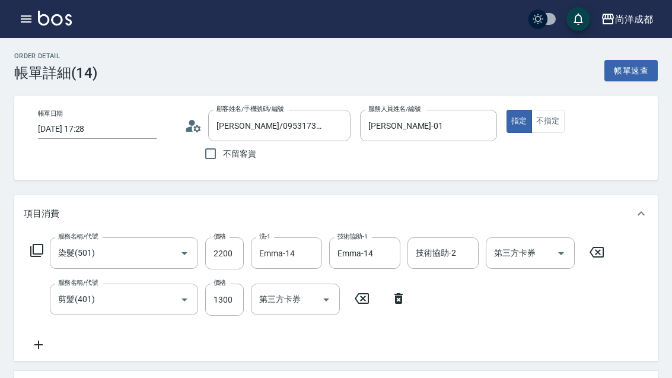
scroll to position [4, 0]
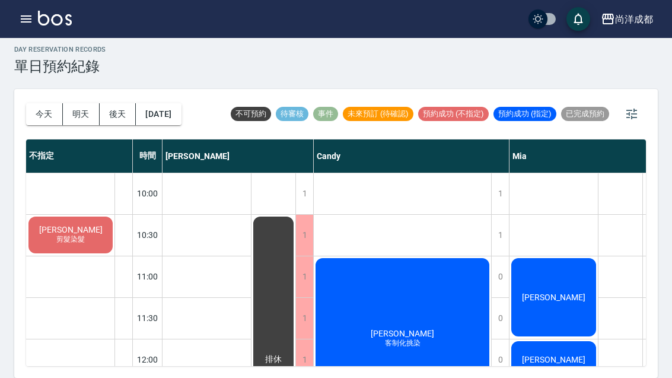
scroll to position [686, 317]
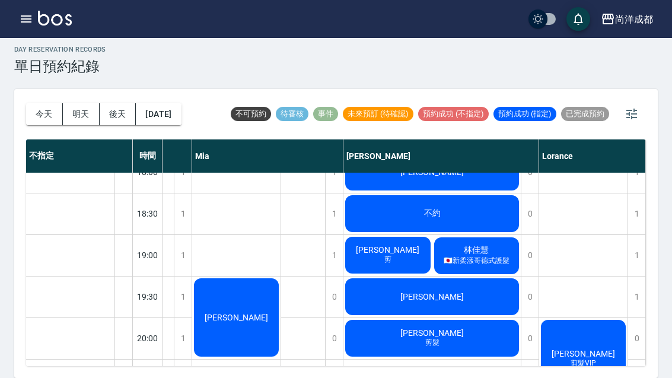
click at [37, 103] on button "今天" at bounding box center [44, 114] width 37 height 22
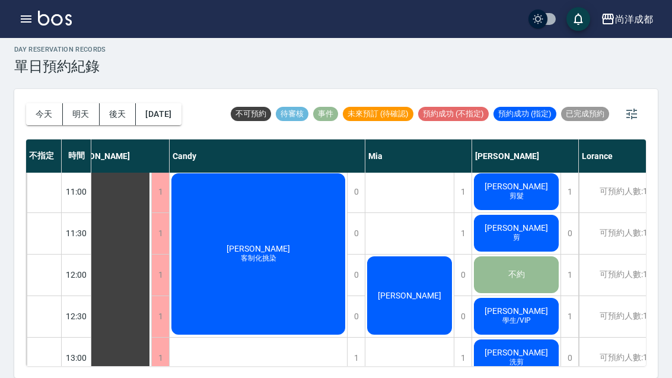
scroll to position [85, 28]
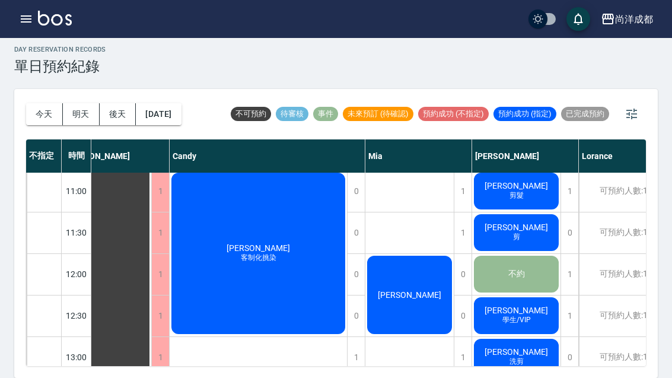
click at [40, 103] on button "今天" at bounding box center [44, 114] width 37 height 22
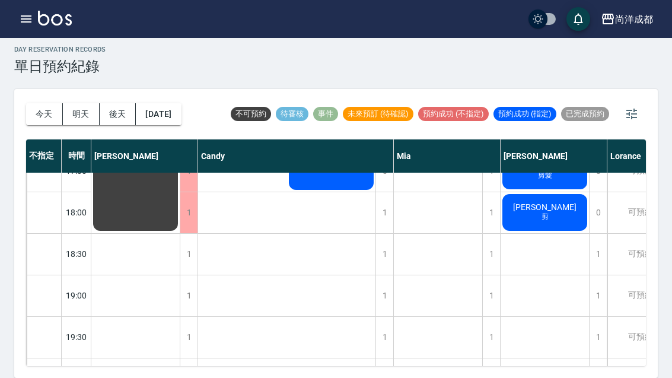
scroll to position [644, 0]
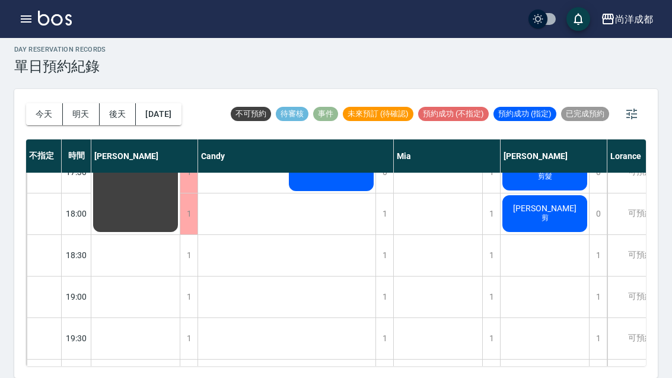
click at [48, 103] on button "今天" at bounding box center [44, 114] width 37 height 22
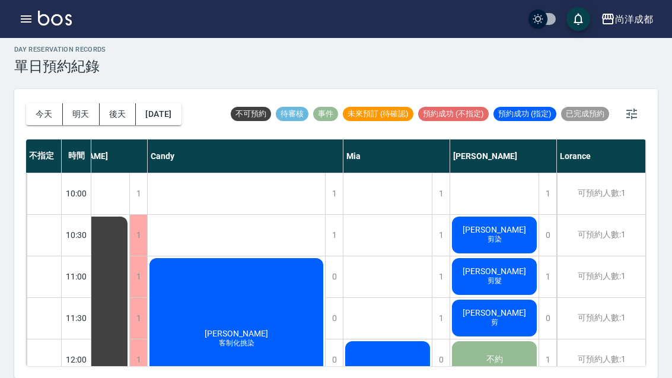
scroll to position [0, 50]
click at [257, 338] on span "剪髮" at bounding box center [237, 343] width 40 height 10
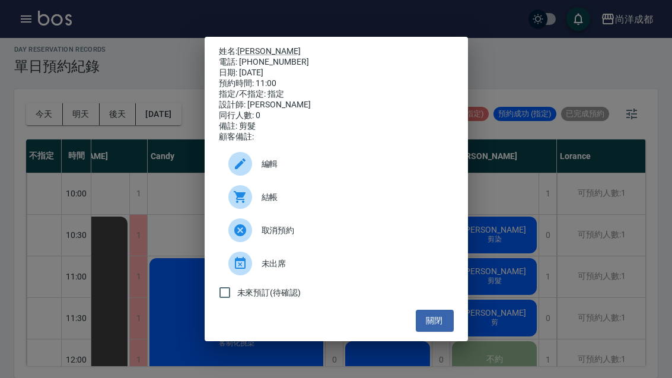
click at [440, 332] on button "關閉" at bounding box center [435, 321] width 38 height 22
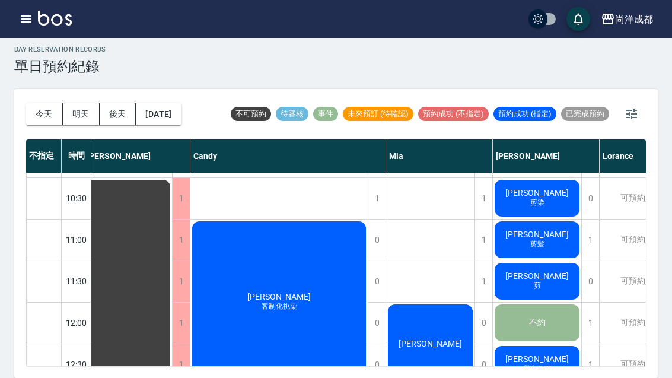
scroll to position [38, 9]
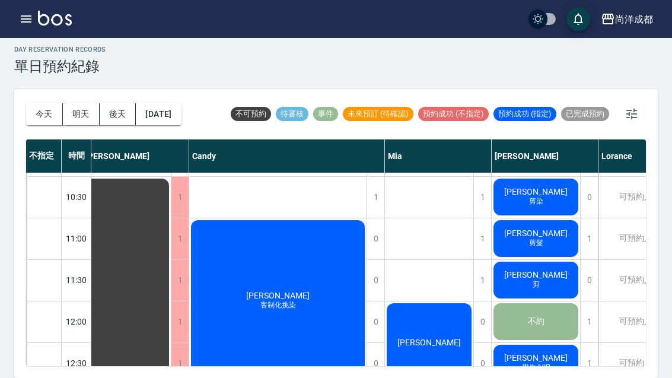
click at [80, 103] on button "明天" at bounding box center [81, 114] width 37 height 22
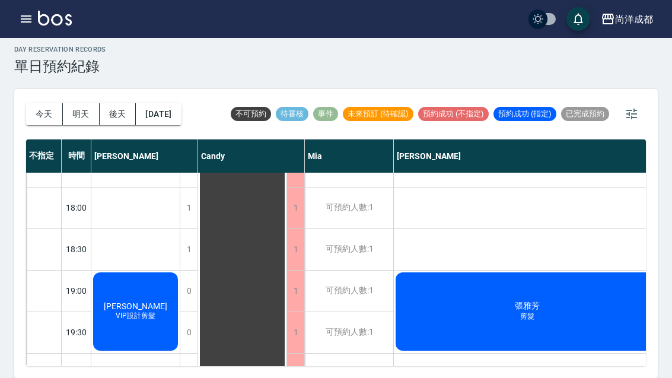
scroll to position [644, 0]
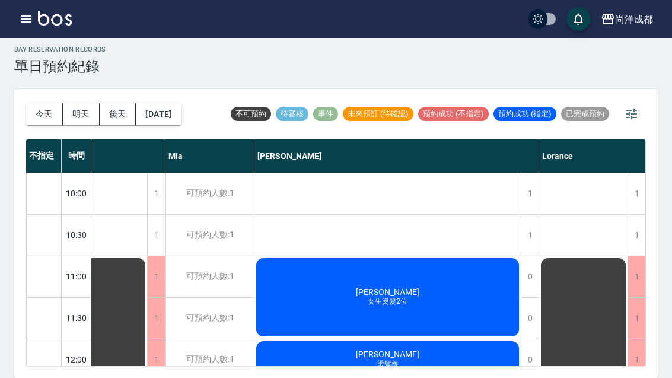
click at [52, 103] on button "今天" at bounding box center [44, 114] width 37 height 22
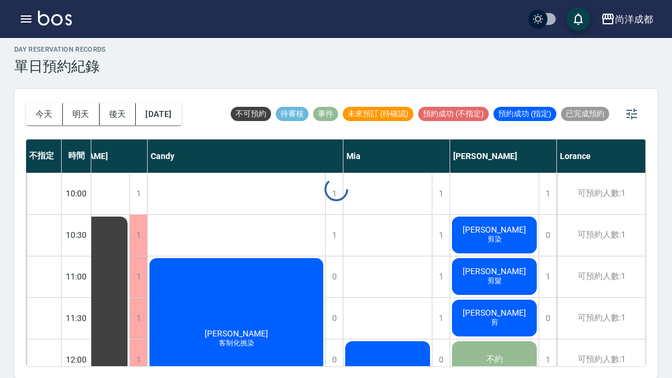
scroll to position [0, 50]
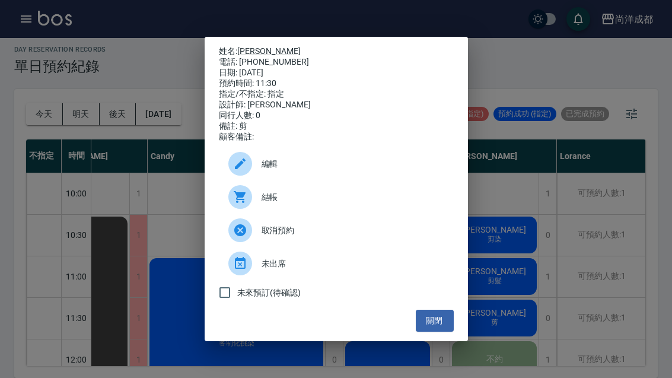
click at [446, 332] on button "關閉" at bounding box center [435, 321] width 38 height 22
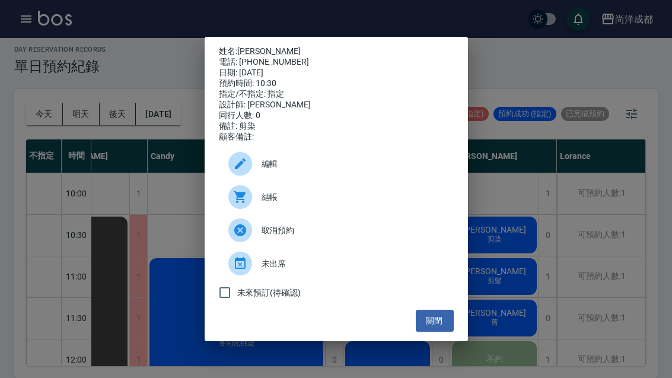
click at [260, 46] on link "丁湘芹" at bounding box center [268, 50] width 63 height 9
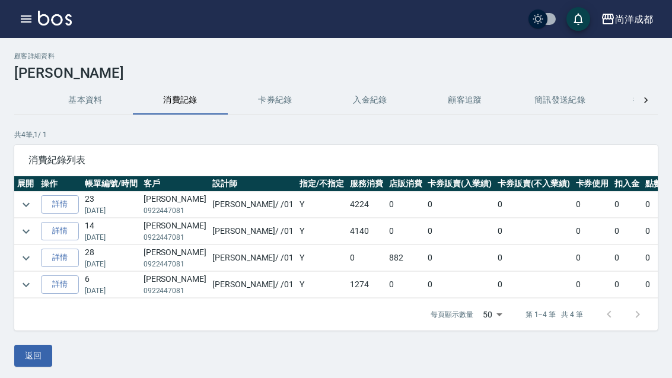
click at [88, 101] on button "基本資料" at bounding box center [85, 100] width 95 height 28
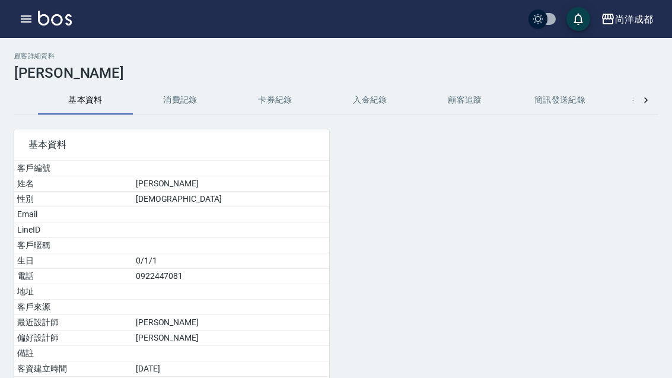
click at [183, 98] on button "消費記錄" at bounding box center [180, 100] width 95 height 28
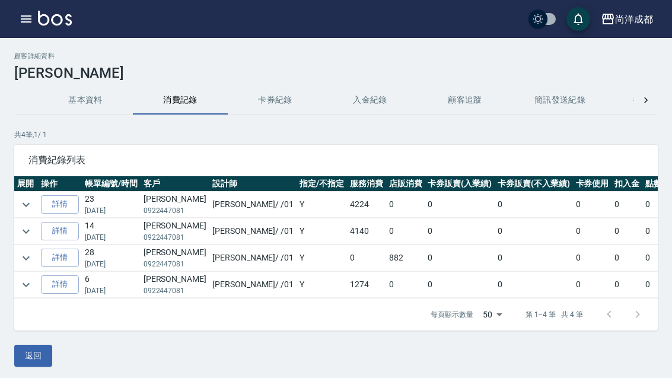
click at [75, 204] on link "詳情" at bounding box center [60, 204] width 38 height 18
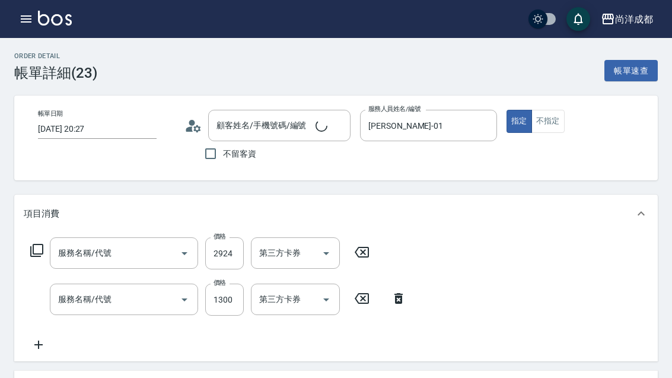
type input "2025/05/13 20:27"
type input "[PERSON_NAME]-01"
type input "420"
type input "丁湘芹/0922447081/"
type input "染髮(501)"
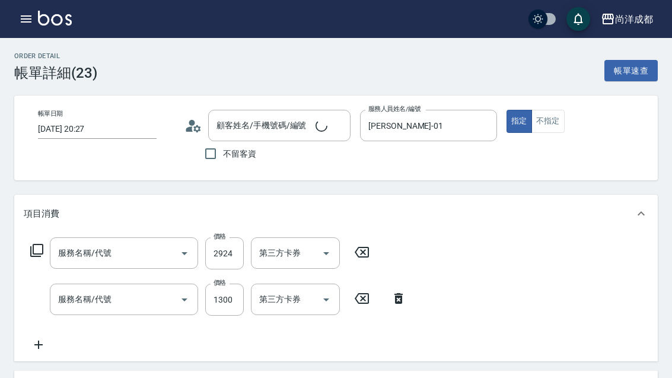
type input "剪髮(401)"
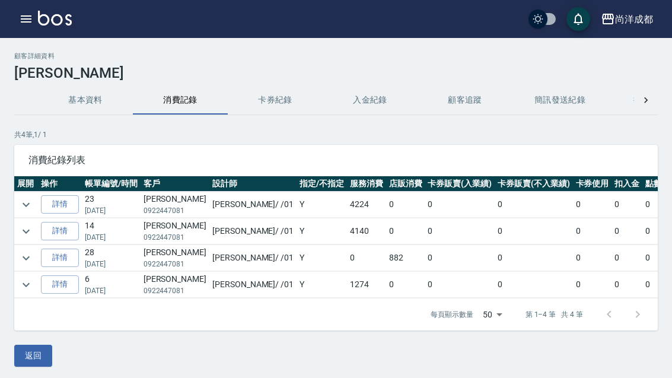
click at [63, 235] on link "詳情" at bounding box center [60, 231] width 38 height 18
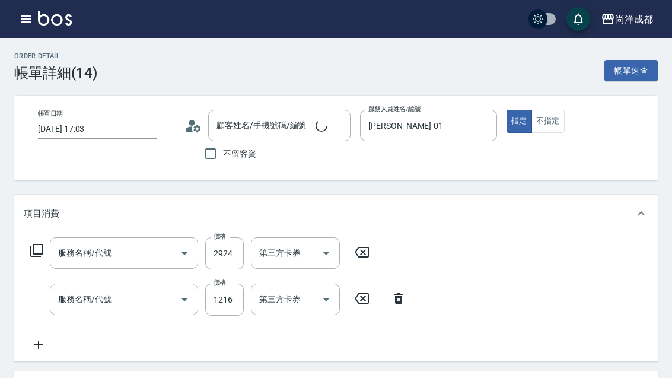
type input "2025/02/23 17:03"
type input "[PERSON_NAME]-01"
type input "染髮(501)"
type input "剪髮(401)"
type input "丁湘芹/0922447081/"
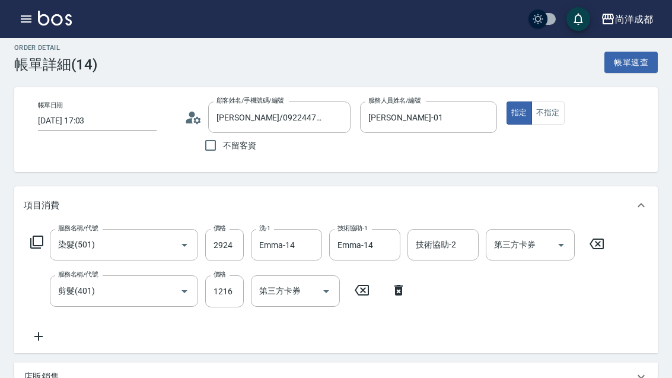
scroll to position [8, 0]
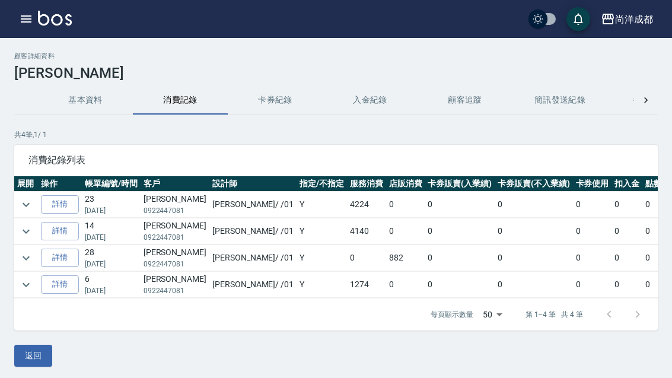
click at [61, 284] on link "詳情" at bounding box center [60, 284] width 38 height 18
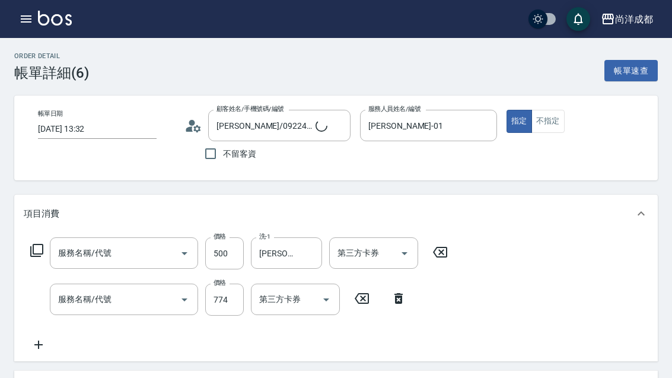
type input "2025/01/05 13:32"
type input "丁湘芹/0922447081/"
type input "[PERSON_NAME]-01"
type input "洗髮(201)"
type input "剪髮(401)"
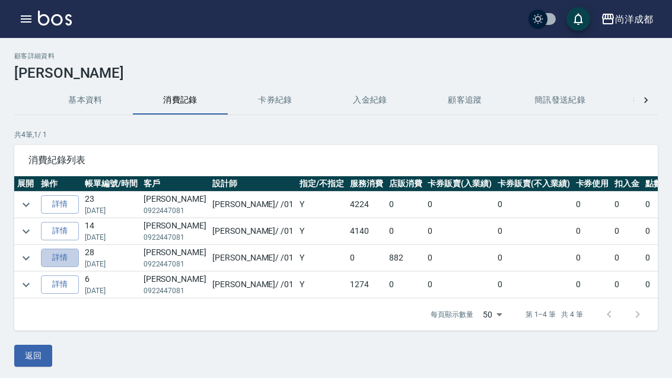
click at [66, 257] on link "詳情" at bounding box center [60, 258] width 38 height 18
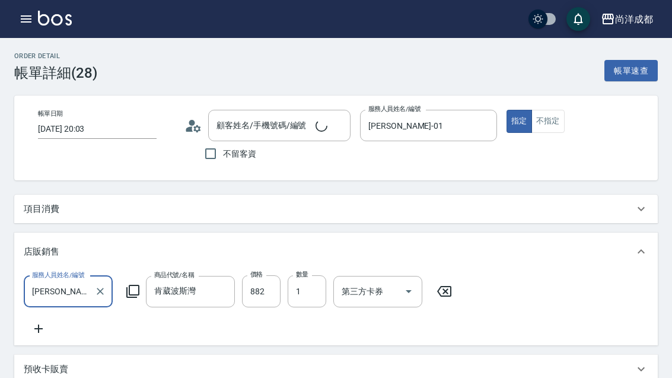
type input "2025/01/06 20:03"
type input "[PERSON_NAME]-01"
type input "80"
type input "丁湘芹/0922447081/"
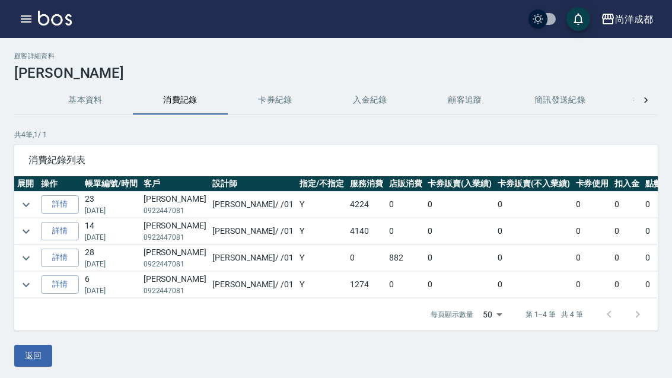
click at [62, 198] on link "詳情" at bounding box center [60, 204] width 38 height 18
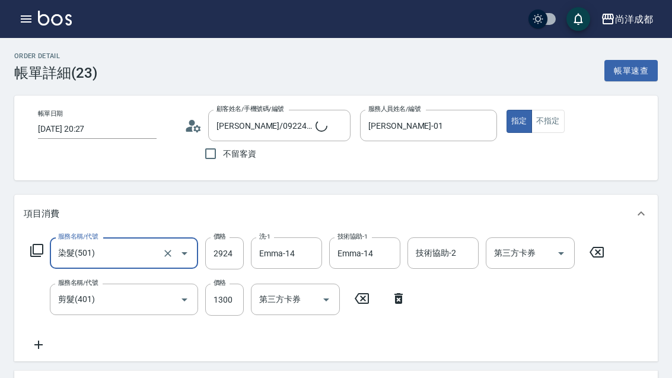
type input "丁湘芹/0922447081/"
type input "420"
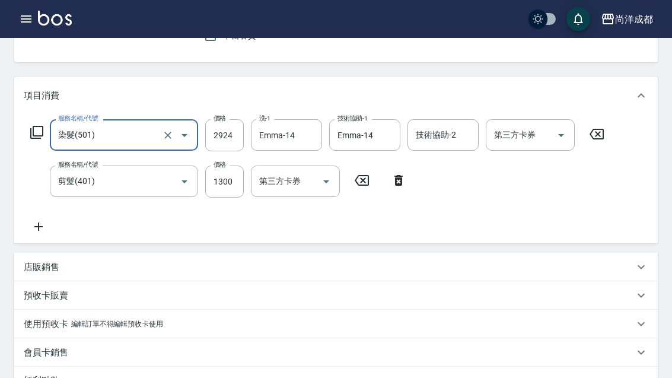
scroll to position [161, 0]
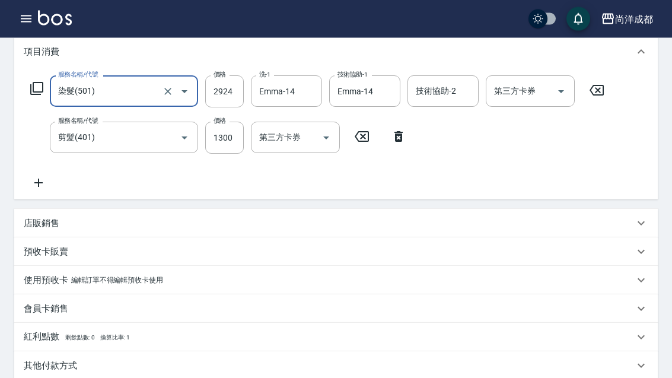
click at [27, 26] on button "button" at bounding box center [26, 19] width 24 height 24
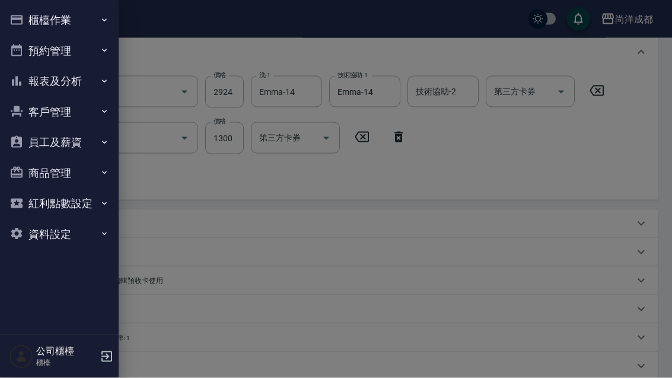
scroll to position [162, 0]
click at [47, 58] on button "預約管理" at bounding box center [59, 51] width 109 height 31
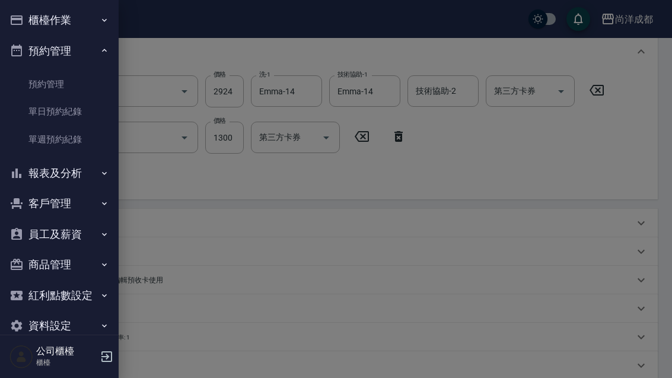
click at [47, 86] on link "預約管理" at bounding box center [59, 84] width 109 height 27
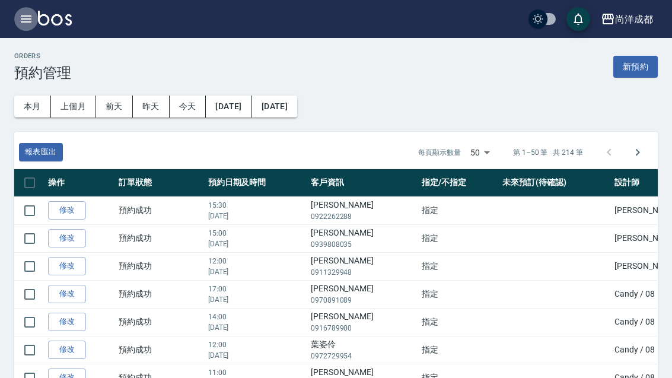
click at [27, 21] on icon "button" at bounding box center [26, 19] width 14 height 14
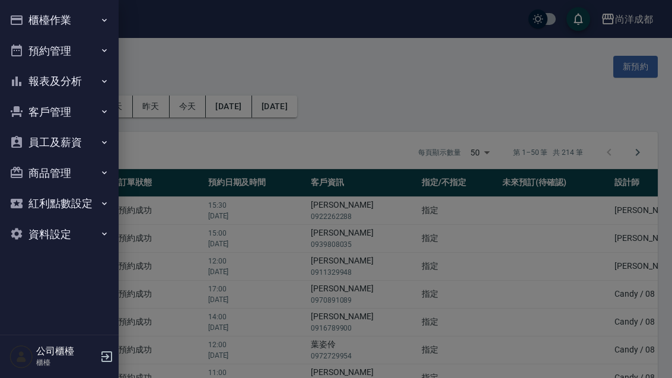
click at [48, 77] on button "報表及分析" at bounding box center [59, 81] width 109 height 31
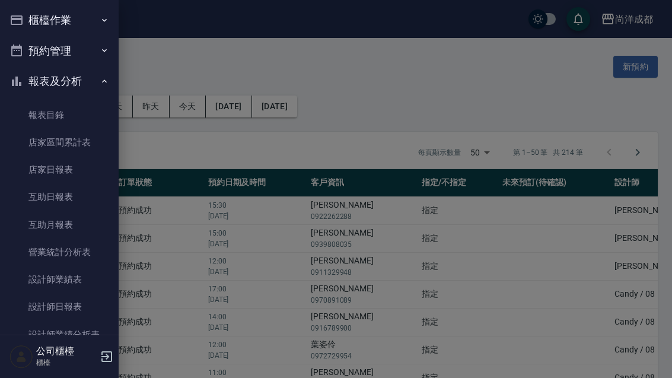
click at [46, 50] on button "預約管理" at bounding box center [59, 51] width 109 height 31
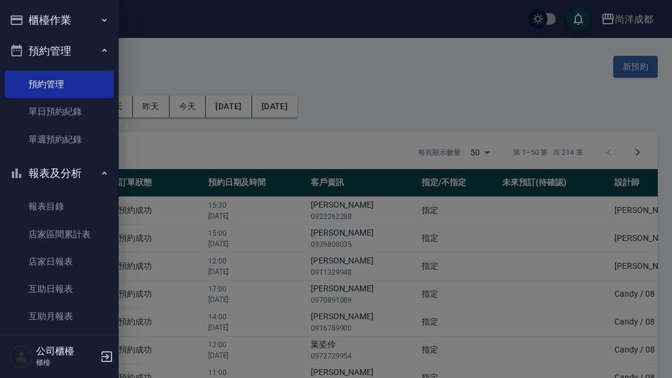
click at [52, 107] on link "單日預約紀錄" at bounding box center [59, 111] width 109 height 27
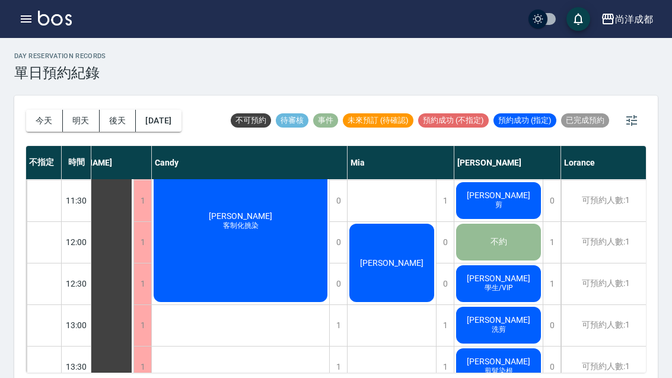
scroll to position [120, 47]
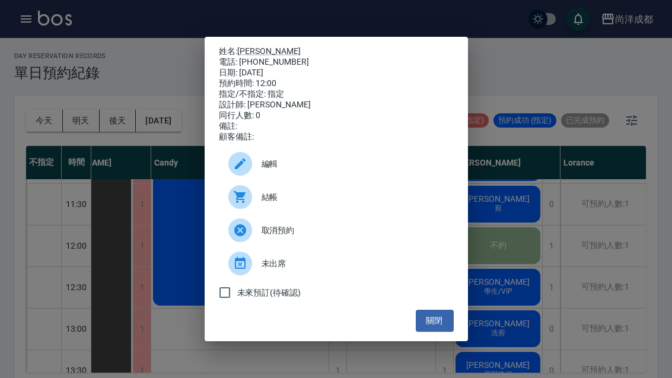
click at [572, 239] on div "姓名: 李晟睿 電話: 0966167227 日期: 2025/08/10 預約時間: 12:00 指定/不指定: 指定 設計師: Mia 同行人數: 0 備…" at bounding box center [336, 189] width 672 height 378
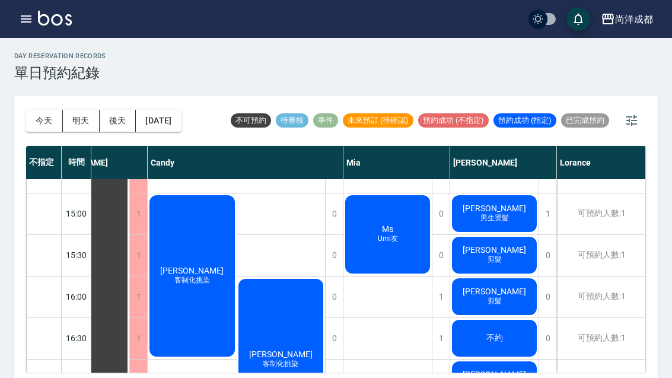
scroll to position [402, 50]
click at [608, 298] on div "可預約人數:1" at bounding box center [601, 296] width 88 height 41
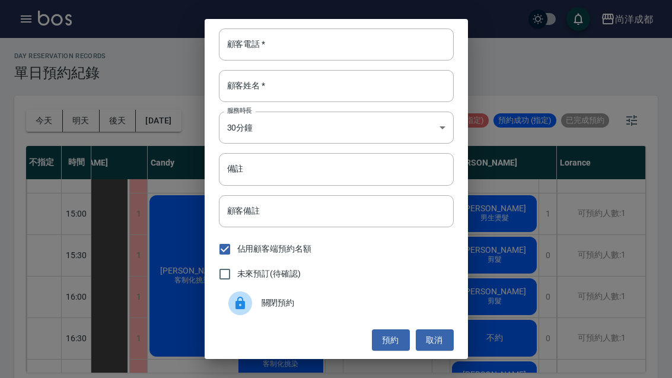
click at [326, 61] on input "顧客電話   *" at bounding box center [336, 44] width 235 height 32
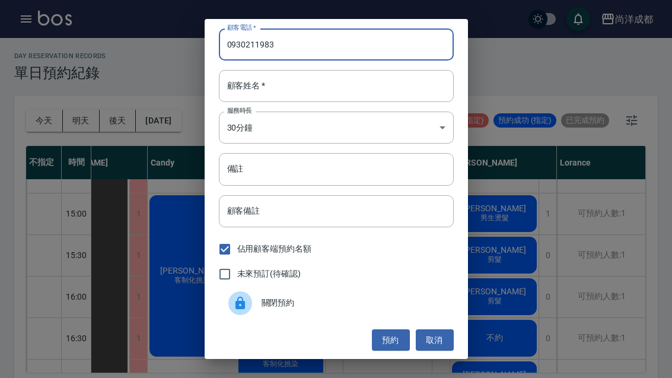
type input "0930211983"
click at [243, 96] on input "顧客姓名   *" at bounding box center [336, 86] width 235 height 32
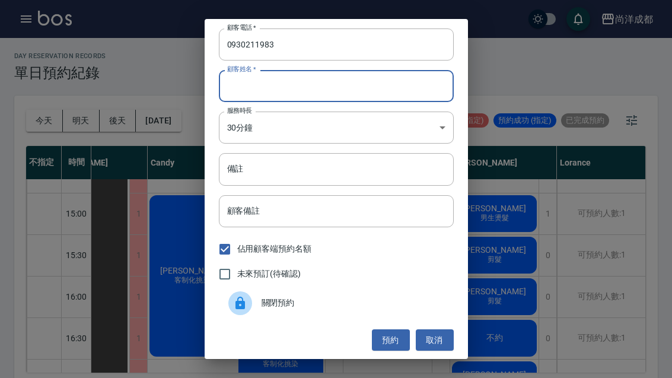
click at [262, 57] on input "0930211983" at bounding box center [336, 44] width 235 height 32
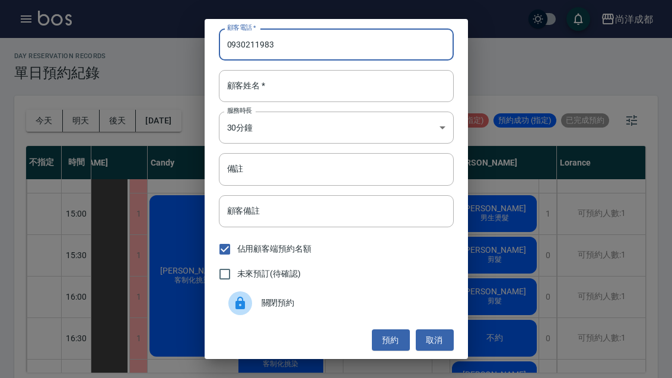
click at [267, 61] on input "0930211983" at bounding box center [336, 44] width 235 height 32
click at [308, 102] on input "顧客姓名   *" at bounding box center [336, 86] width 235 height 32
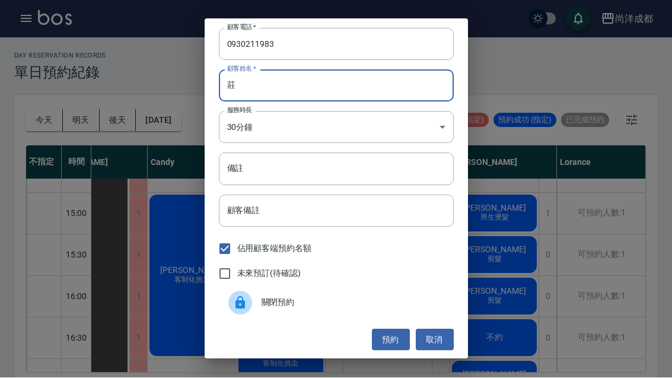
type input "莊"
click at [271, 61] on input "0930211983" at bounding box center [336, 44] width 235 height 32
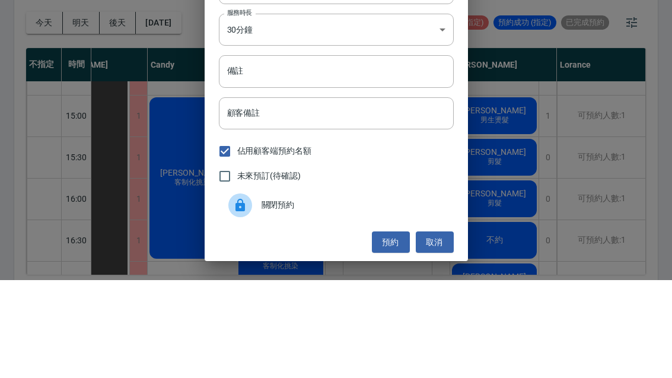
type input "0930211583"
click at [445, 153] on input "備註" at bounding box center [336, 169] width 235 height 32
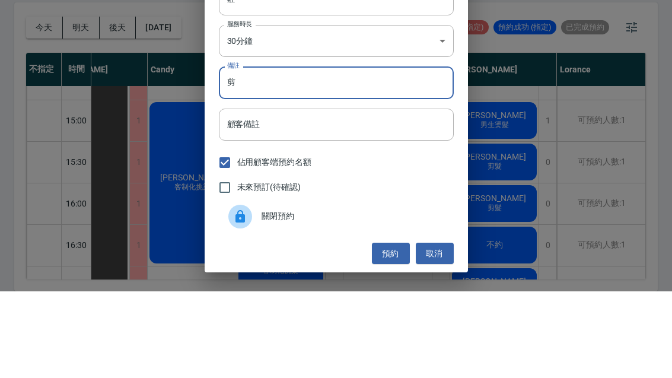
scroll to position [41, 0]
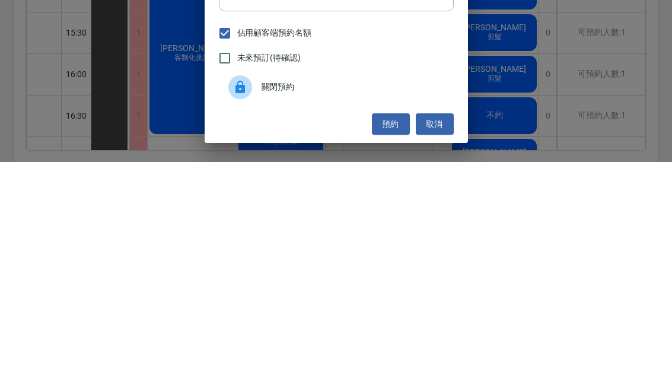
type input "剪"
click at [396, 329] on button "預約" at bounding box center [391, 340] width 38 height 22
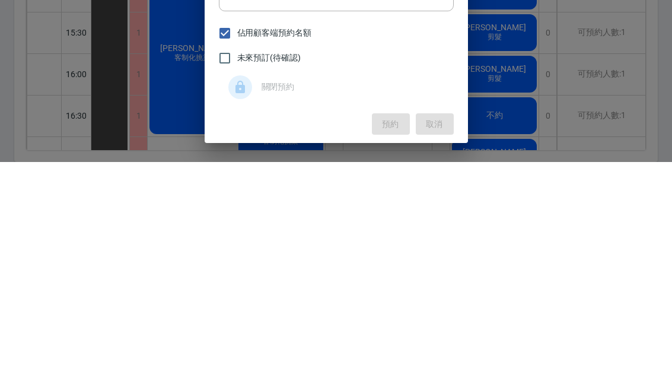
scroll to position [3, 0]
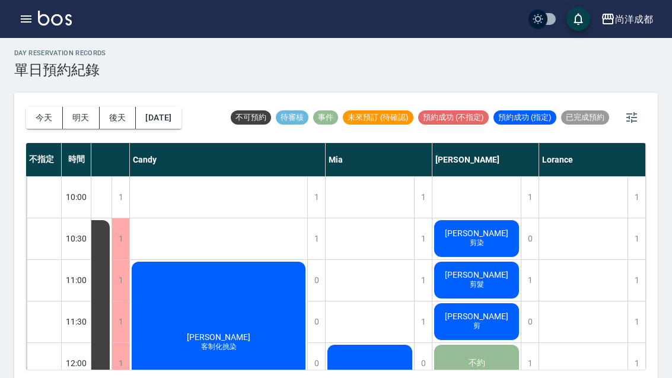
click at [47, 109] on button "今天" at bounding box center [44, 118] width 37 height 22
click at [40, 109] on button "今天" at bounding box center [44, 118] width 37 height 22
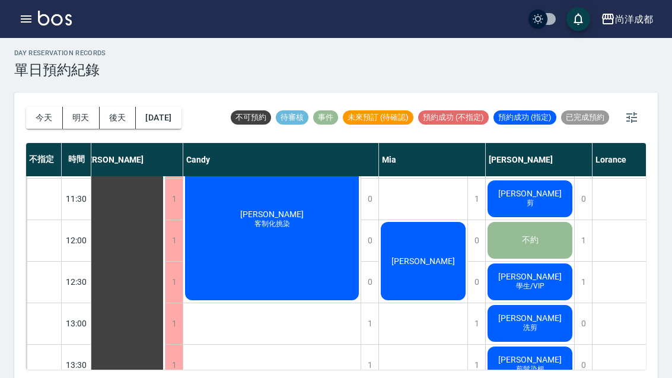
scroll to position [122, 14]
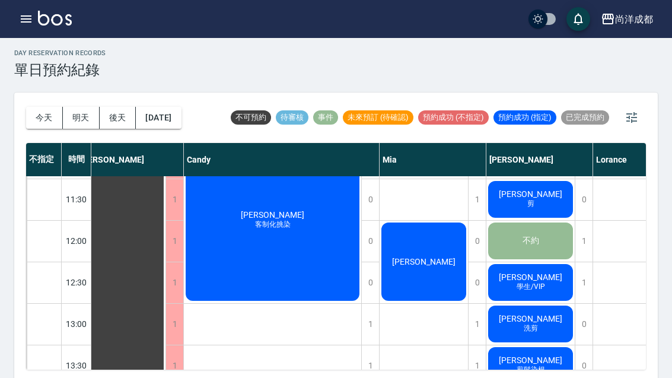
click at [293, 230] on span "學生/VIP" at bounding box center [273, 225] width 40 height 10
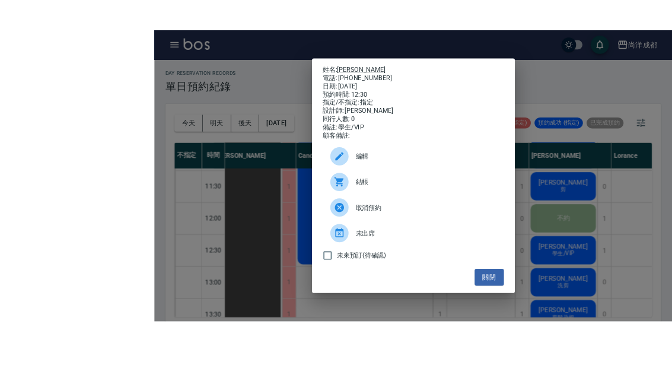
scroll to position [20, 0]
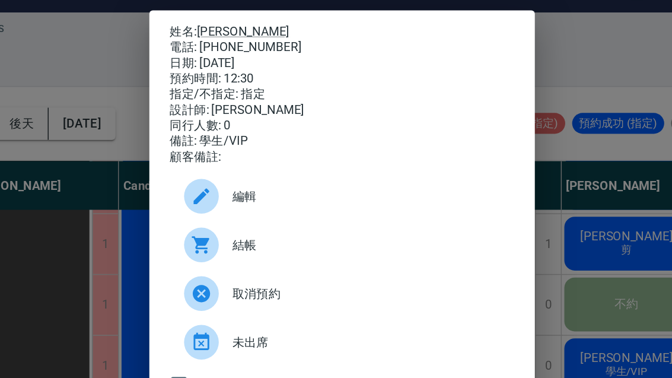
click at [405, 128] on div "姓名: 饒光中 電話: 0939526226 日期: 2025/08/10 預約時間: 12:30 指定/不指定: 指定 設計師: Benny 同行人數: 0…" at bounding box center [336, 189] width 672 height 378
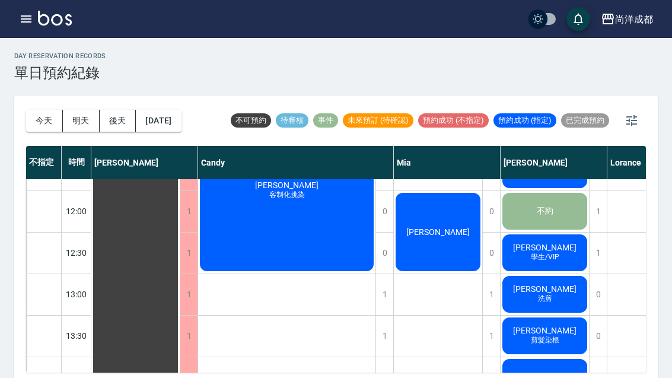
scroll to position [154, 0]
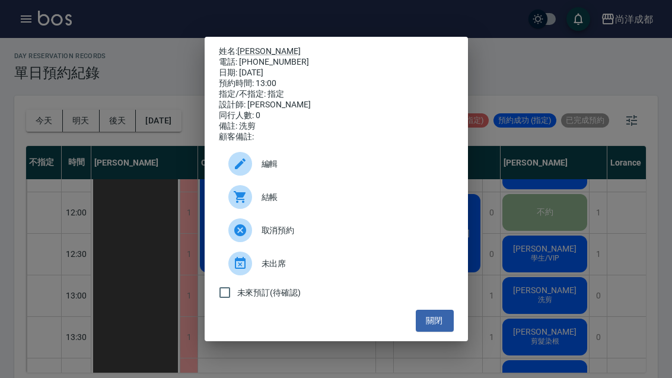
click at [428, 329] on button "關閉" at bounding box center [435, 321] width 38 height 22
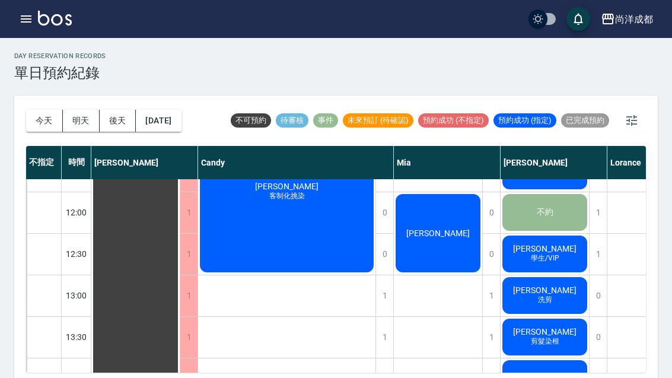
click at [161, 114] on button "[DATE]" at bounding box center [158, 121] width 45 height 22
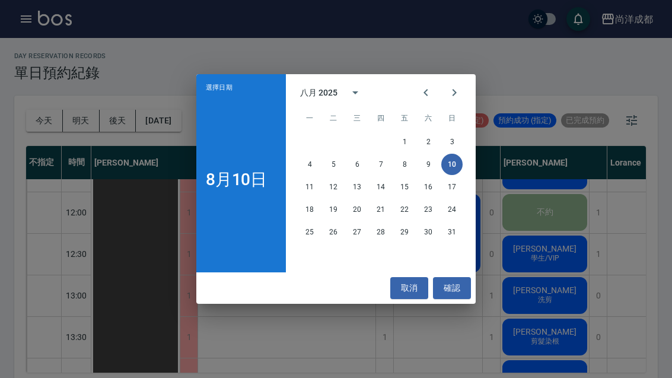
click at [353, 182] on button "13" at bounding box center [357, 186] width 21 height 21
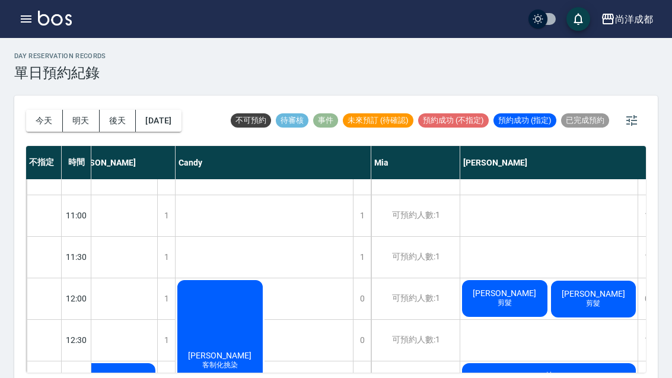
scroll to position [0, 24]
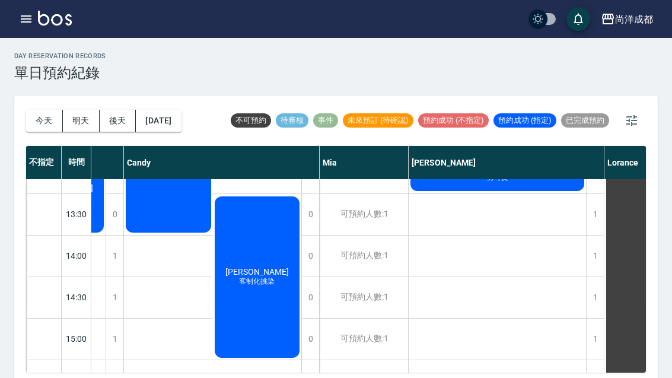
click at [168, 117] on button "2025/08/13" at bounding box center [158, 121] width 45 height 22
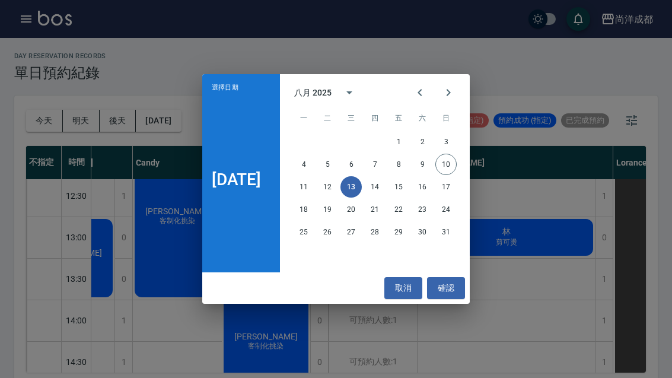
scroll to position [211, 65]
click at [448, 285] on button "確認" at bounding box center [446, 288] width 38 height 22
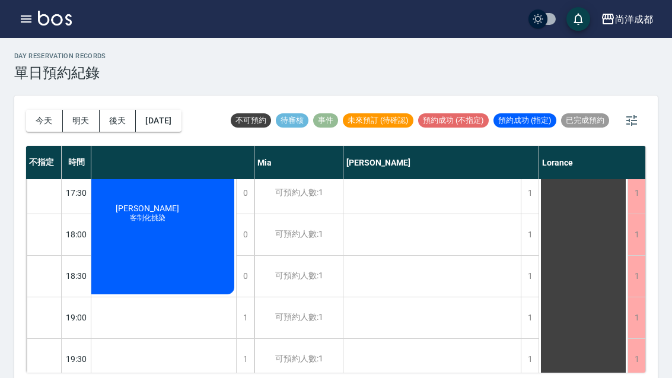
scroll to position [630, 139]
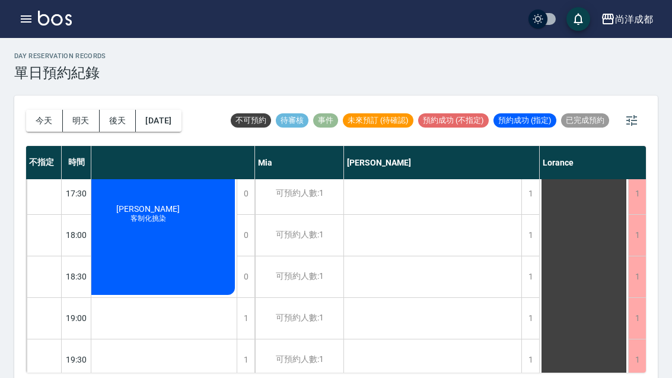
click at [525, 274] on div "1" at bounding box center [531, 276] width 18 height 41
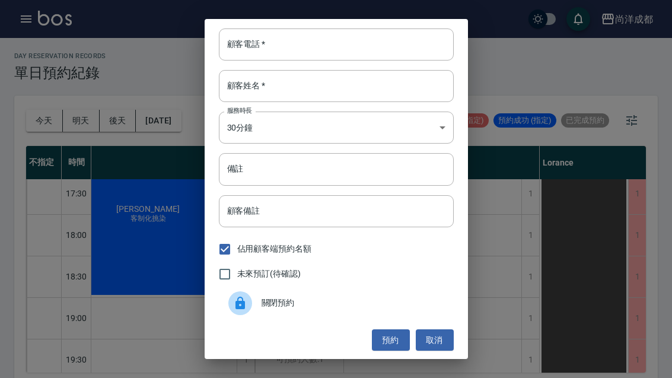
click at [286, 39] on input "顧客電話   *" at bounding box center [336, 44] width 235 height 32
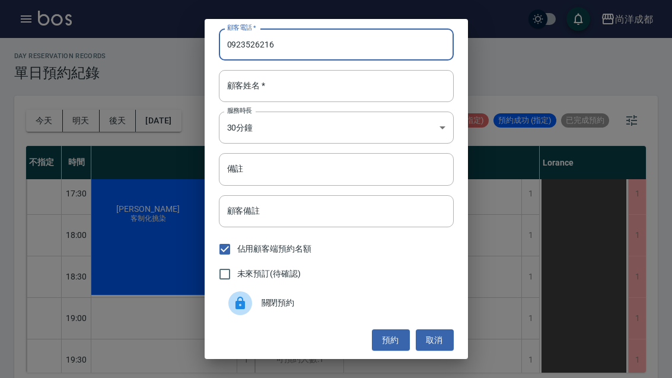
type input "0923526216"
click at [235, 88] on div "顧客姓名   * 顧客姓名   *" at bounding box center [336, 86] width 235 height 32
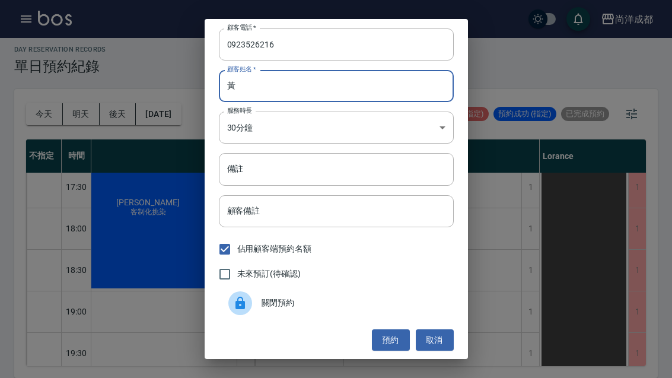
scroll to position [41, 0]
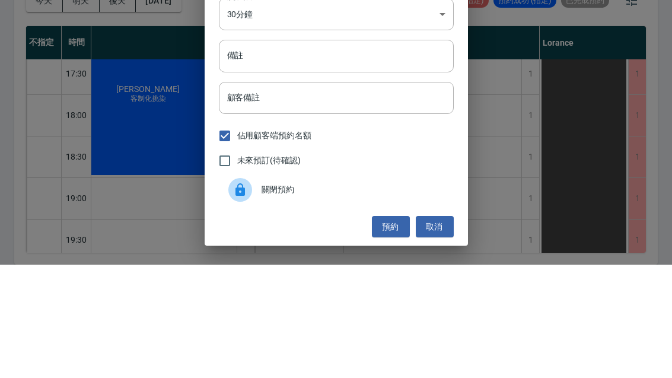
type input "黃"
click at [418, 153] on input "備註" at bounding box center [336, 169] width 235 height 32
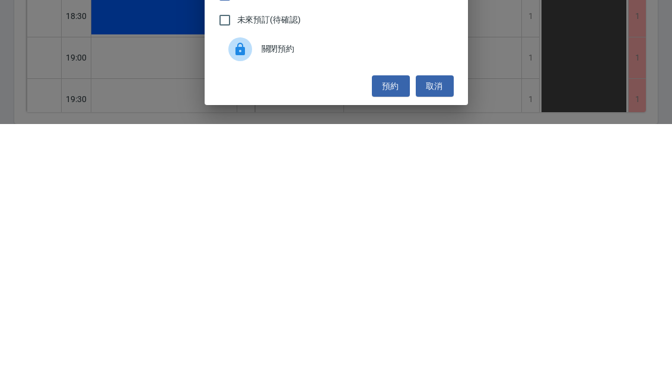
type input "洗剪"
click at [385, 329] on button "預約" at bounding box center [391, 340] width 38 height 22
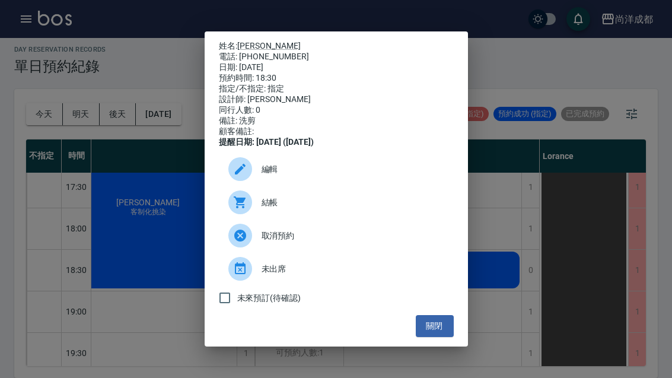
click at [380, 176] on span "編輯" at bounding box center [353, 169] width 183 height 12
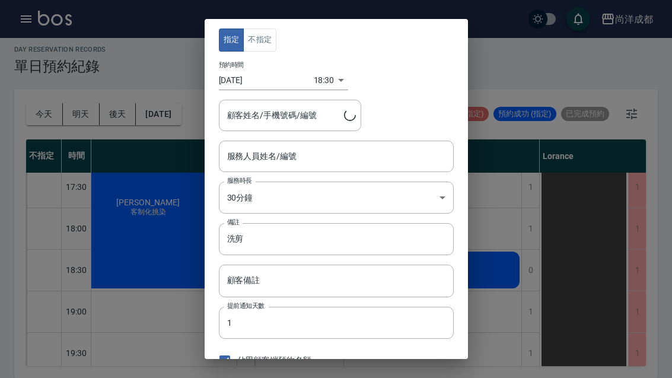
type input "[PERSON_NAME]-01"
type input "黃昆賢/0923526216/"
click at [320, 82] on body "尚洋成都 登出 櫃檯作業 打帳單 帳單列表 營業儀表板 高階收支登錄 材料自購登錄 每日結帳 排班表 預約管理 預約管理 單日預約紀錄 單週預約紀錄 報表及分…" at bounding box center [336, 185] width 672 height 384
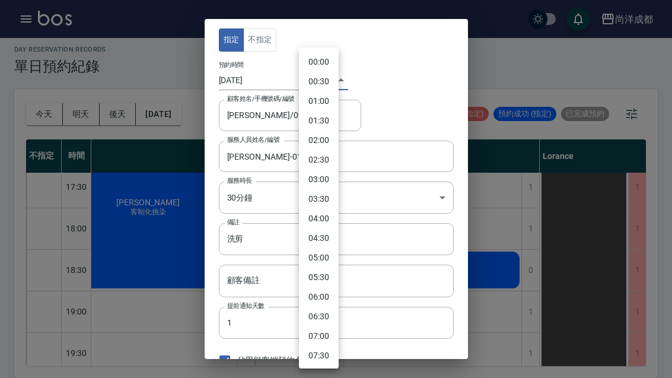
scroll to position [578, 0]
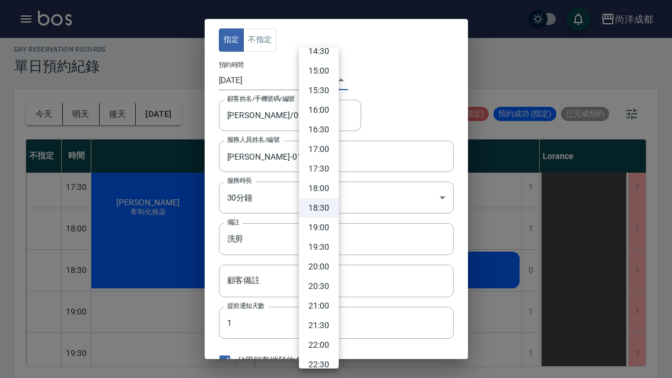
click at [322, 229] on li "19:00" at bounding box center [319, 228] width 40 height 20
type input "1755082800000"
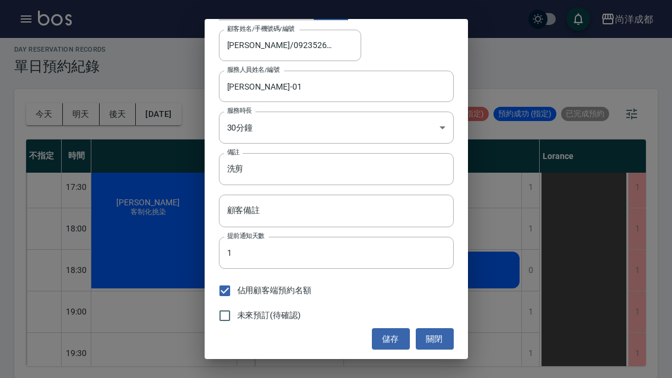
scroll to position [69, 0]
click at [397, 338] on button "儲存" at bounding box center [391, 340] width 38 height 22
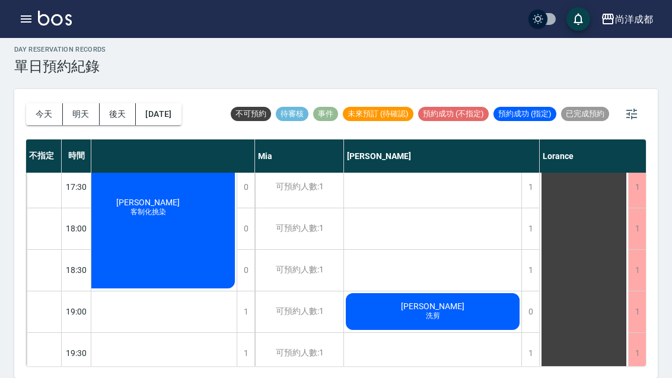
click at [41, 103] on button "今天" at bounding box center [44, 114] width 37 height 22
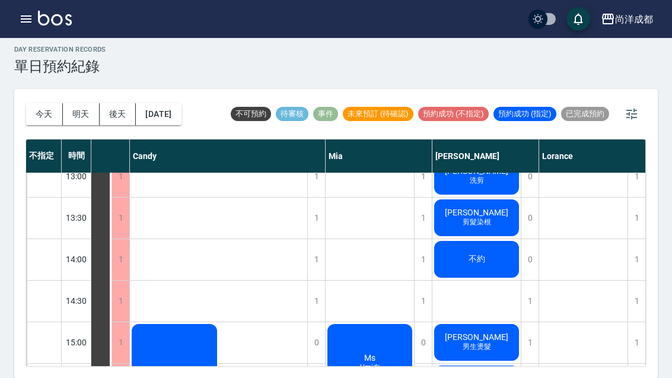
scroll to position [265, 68]
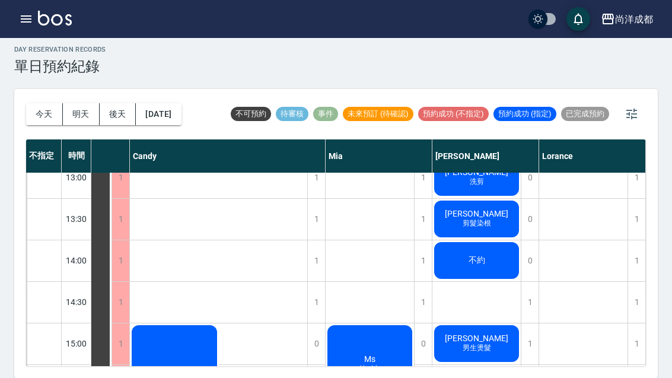
click at [632, 323] on div "1" at bounding box center [637, 343] width 18 height 41
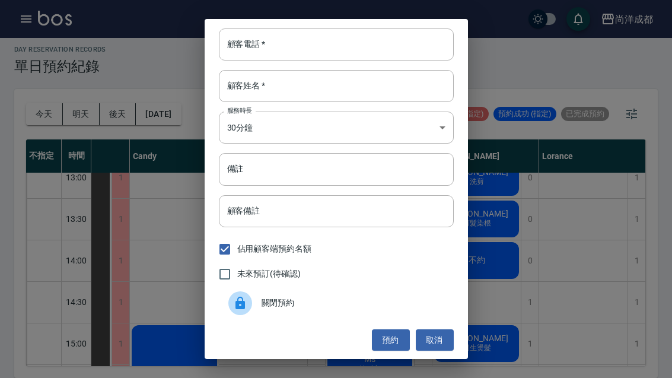
click at [378, 36] on input "顧客電話   *" at bounding box center [336, 44] width 235 height 32
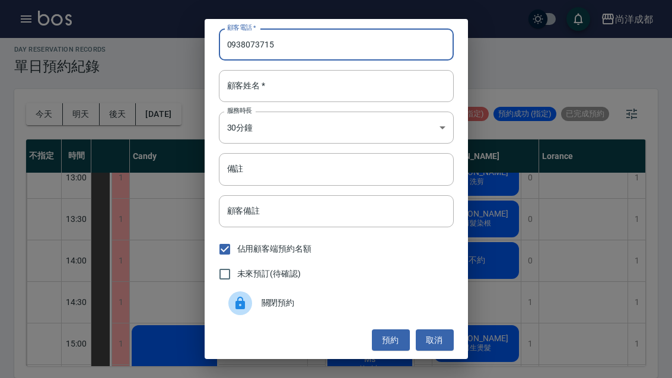
type input "0938073715"
click at [400, 84] on input "顧客姓名   *" at bounding box center [336, 86] width 235 height 32
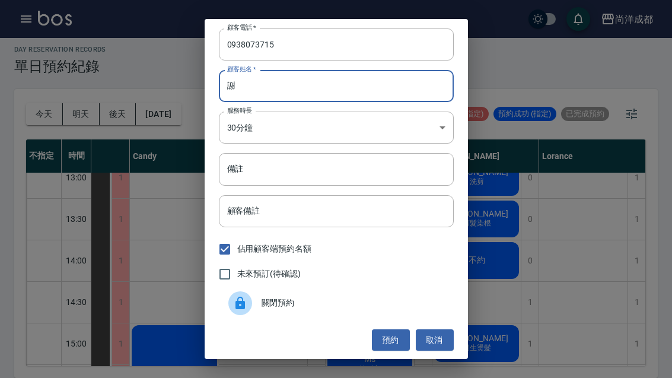
type input "謝"
click at [387, 335] on button "預約" at bounding box center [391, 340] width 38 height 22
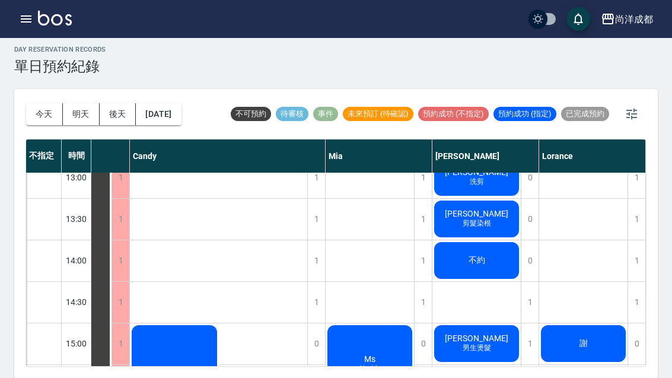
click at [78, 287] on span "謝" at bounding box center [67, 281] width 21 height 11
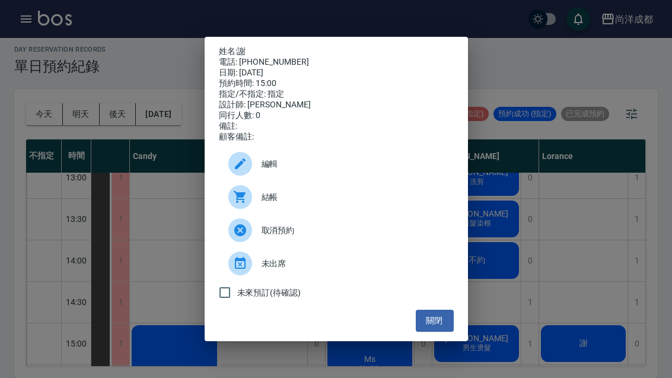
click at [259, 173] on div at bounding box center [244, 164] width 33 height 24
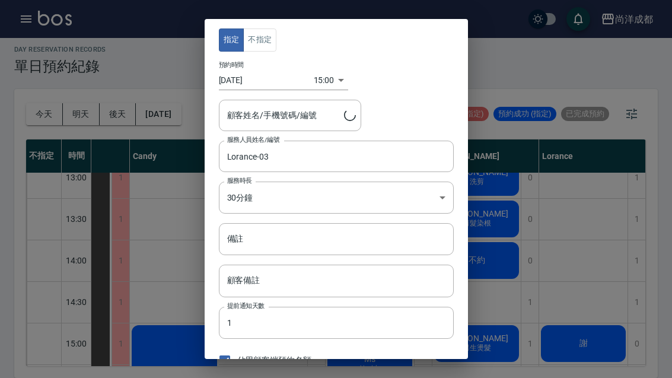
type input "謝/0938073715"
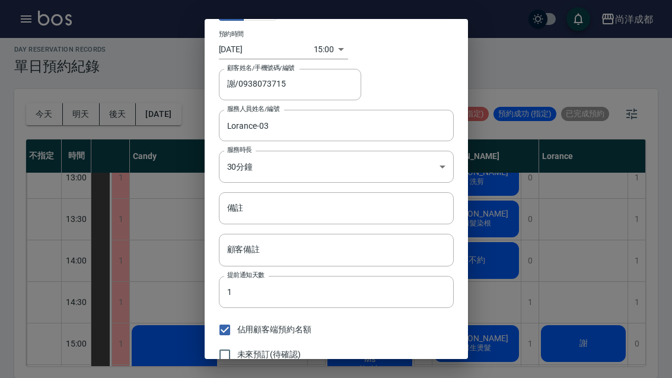
scroll to position [53, 0]
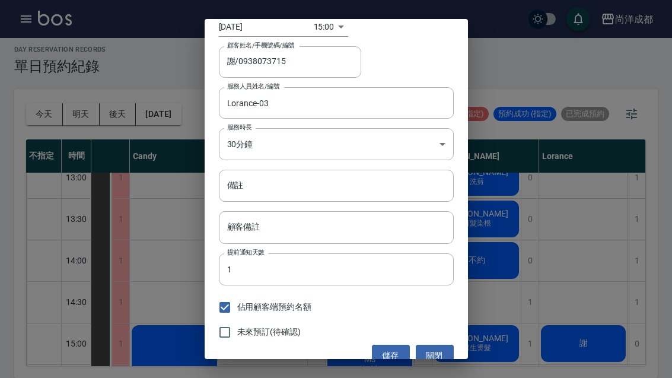
click at [389, 181] on input "備註" at bounding box center [336, 186] width 235 height 32
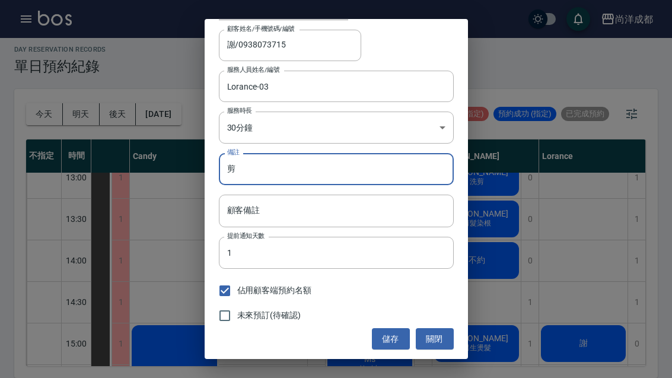
scroll to position [69, 0]
type input "剪"
click at [387, 335] on button "儲存" at bounding box center [391, 340] width 38 height 22
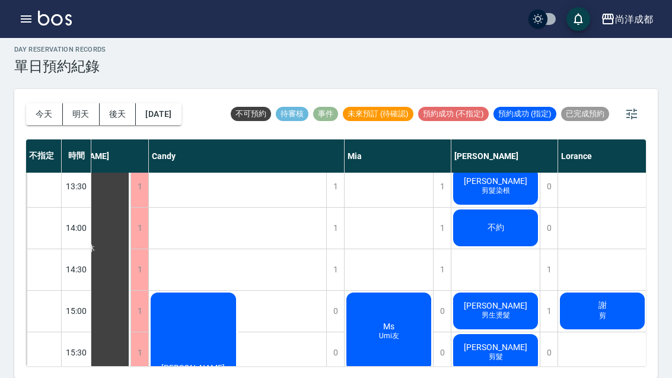
scroll to position [297, 49]
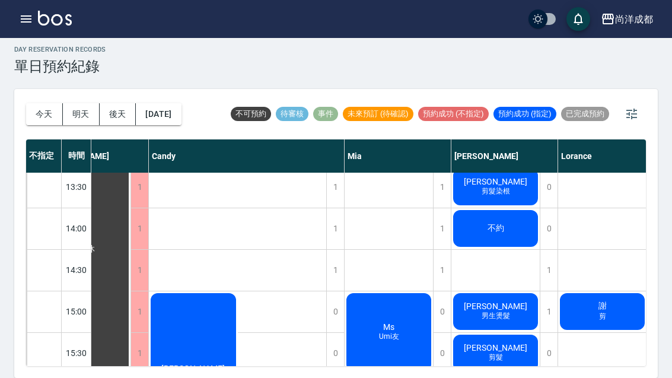
click at [131, 153] on div "張惠玲 剪髮染根" at bounding box center [86, 249] width 88 height 663
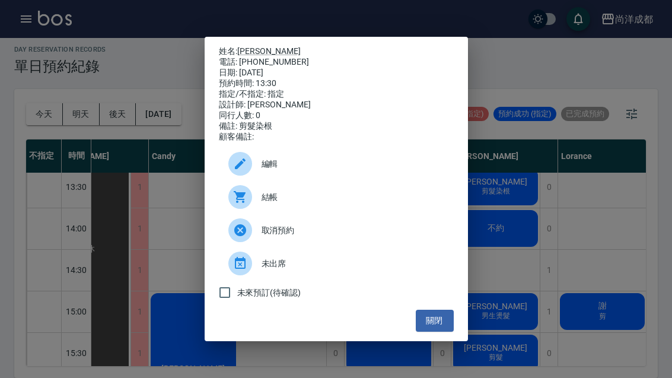
click at [247, 46] on link "[PERSON_NAME]" at bounding box center [268, 50] width 63 height 9
click at [441, 331] on button "關閉" at bounding box center [435, 321] width 38 height 22
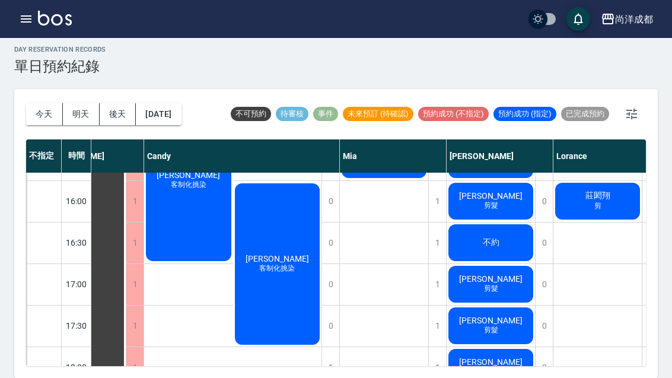
scroll to position [491, 55]
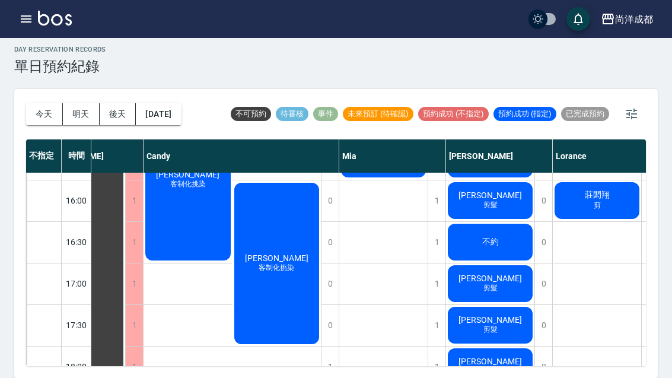
click at [81, 103] on button "明天" at bounding box center [81, 114] width 37 height 22
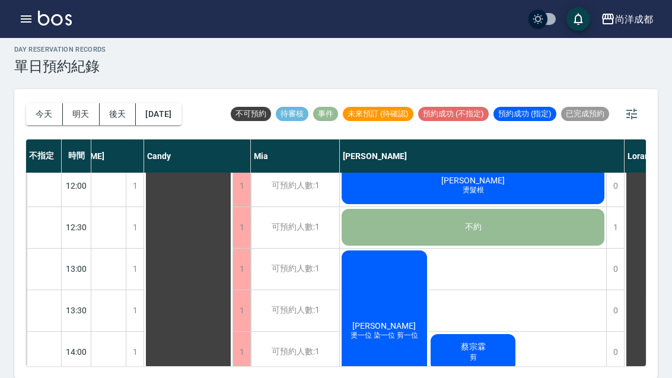
scroll to position [180, 55]
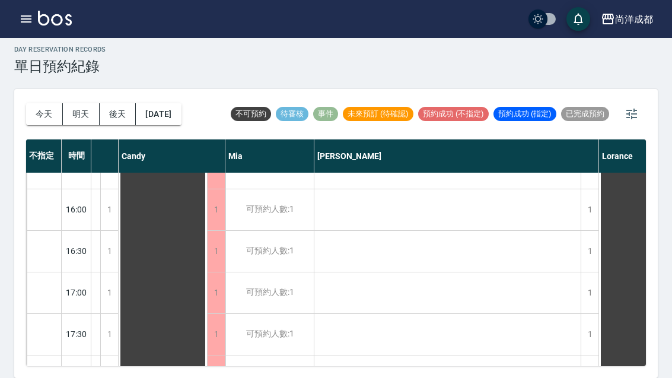
click at [123, 103] on button "後天" at bounding box center [118, 114] width 37 height 22
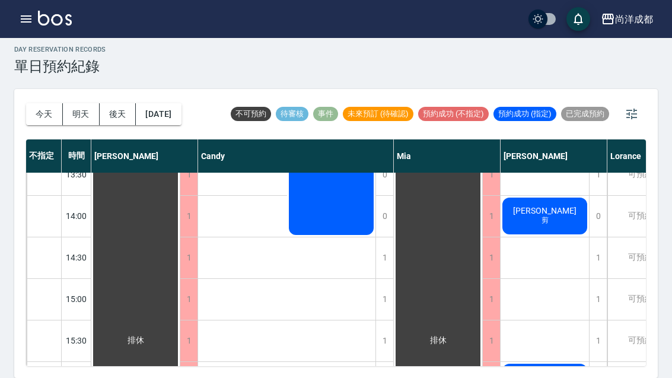
scroll to position [311, 0]
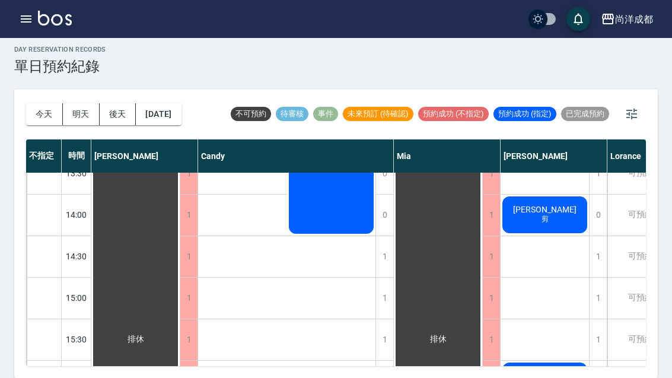
click at [44, 103] on button "今天" at bounding box center [44, 114] width 37 height 22
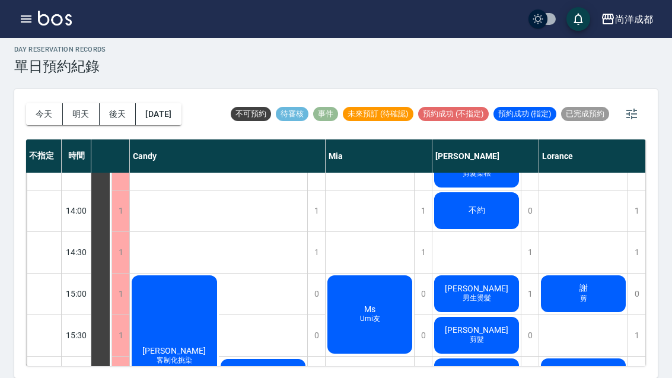
scroll to position [315, 68]
click at [112, 254] on div "謝 剪" at bounding box center [67, 231] width 88 height 663
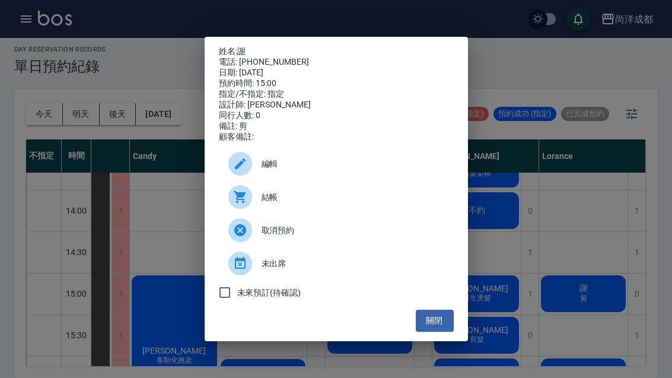
click at [285, 237] on span "取消預約" at bounding box center [353, 230] width 183 height 12
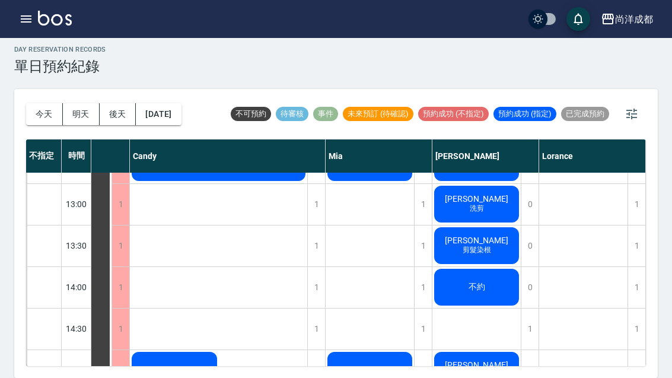
scroll to position [239, 68]
click at [239, 110] on span "剪髮染根" at bounding box center [219, 105] width 40 height 10
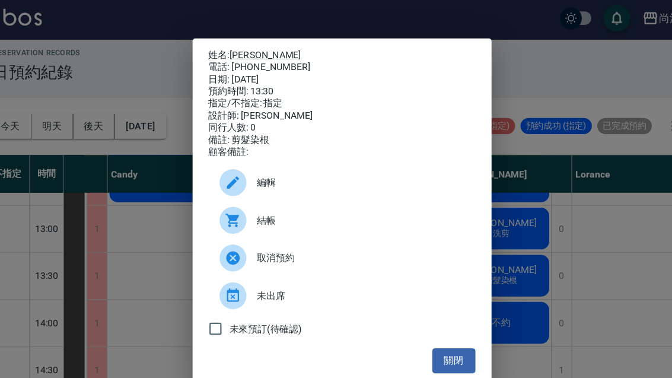
scroll to position [40, 0]
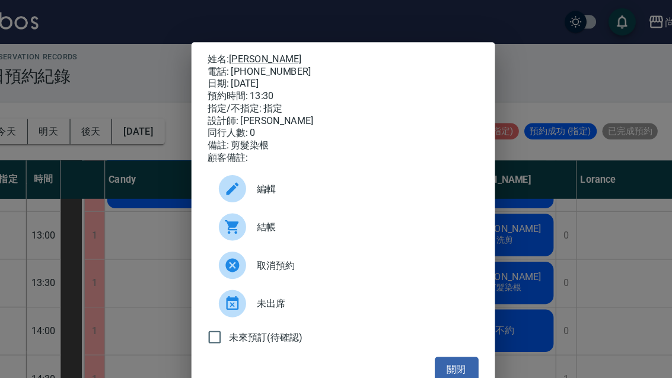
click at [237, 46] on link "[PERSON_NAME]" at bounding box center [268, 50] width 63 height 9
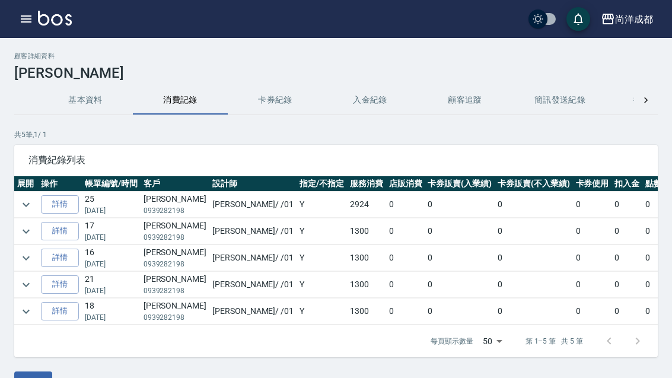
click at [65, 203] on link "詳情" at bounding box center [60, 204] width 38 height 18
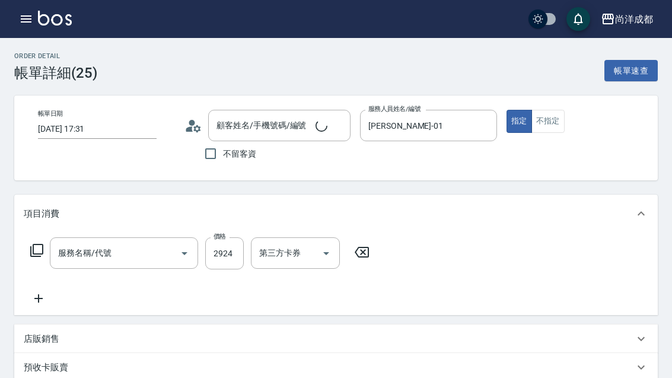
type input "2025/05/25 17:31"
type input "張惠玲/0939282198/null"
type input "[PERSON_NAME]-01"
type input "290"
type input "染髮(501)"
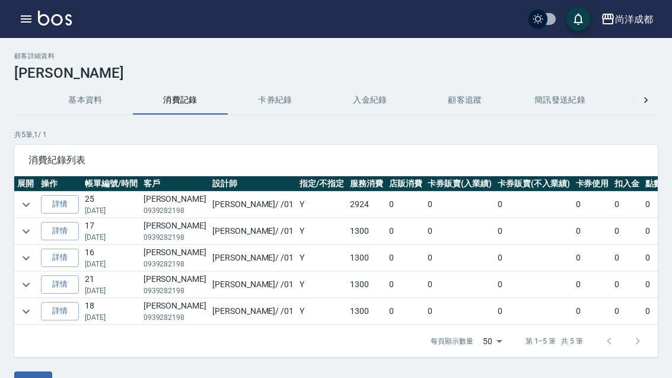
click at [67, 201] on link "詳情" at bounding box center [60, 204] width 38 height 18
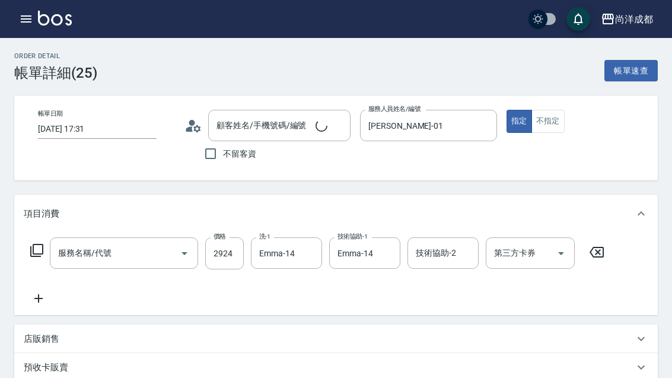
type input "[DATE] 17:31"
type input "[PERSON_NAME]/0939282198/null"
type input "[PERSON_NAME]-01"
type input "290"
type input "染髮(501)"
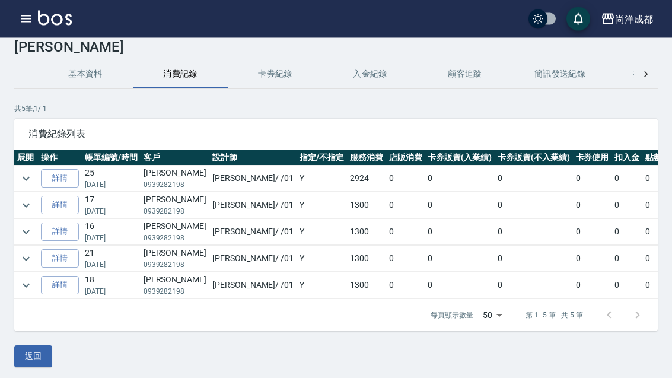
scroll to position [38, 0]
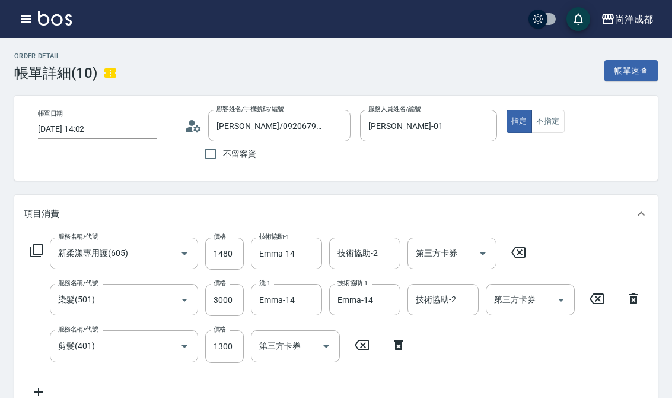
click at [27, 23] on icon "button" at bounding box center [26, 19] width 14 height 14
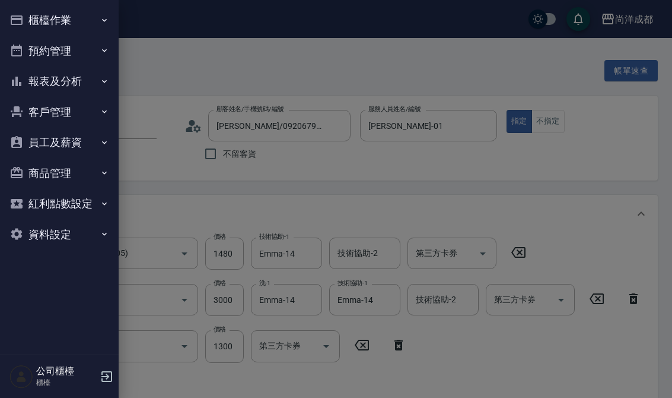
click at [85, 48] on button "預約管理" at bounding box center [59, 51] width 109 height 31
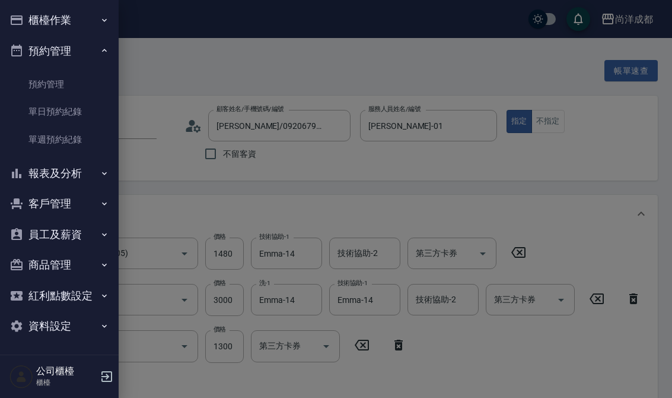
click at [85, 115] on link "單日預約紀錄" at bounding box center [59, 111] width 109 height 27
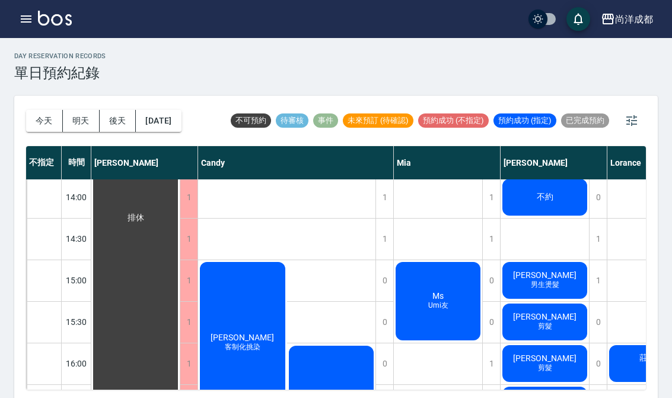
scroll to position [335, 0]
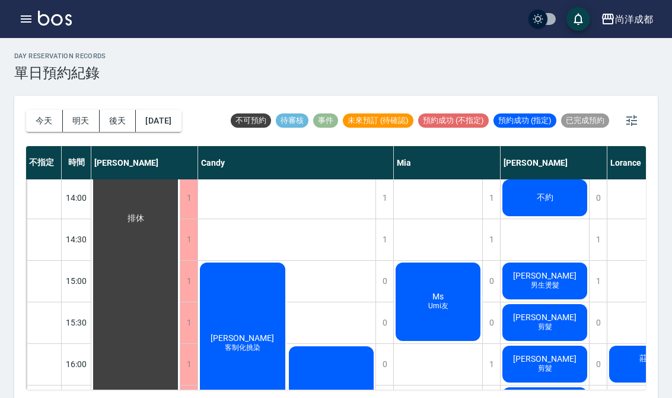
click at [55, 279] on div at bounding box center [44, 280] width 34 height 41
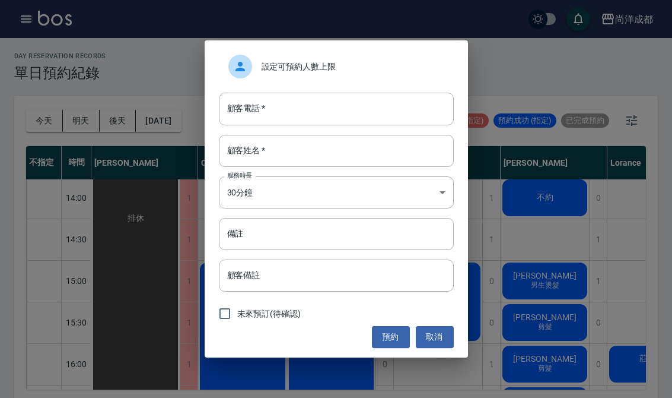
click at [329, 96] on input "顧客電話   *" at bounding box center [336, 109] width 235 height 32
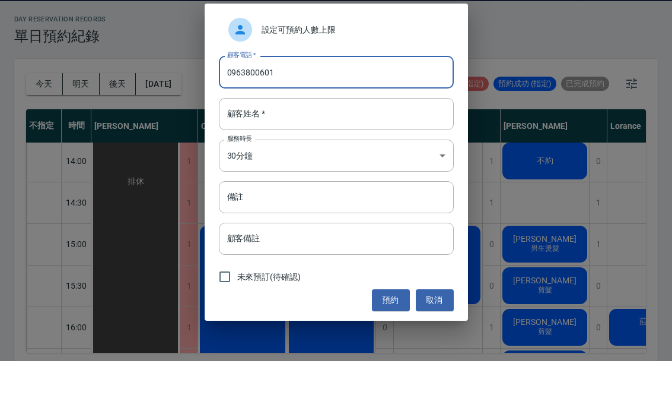
type input "0963800601"
click at [278, 135] on input "顧客姓名   *" at bounding box center [336, 151] width 235 height 32
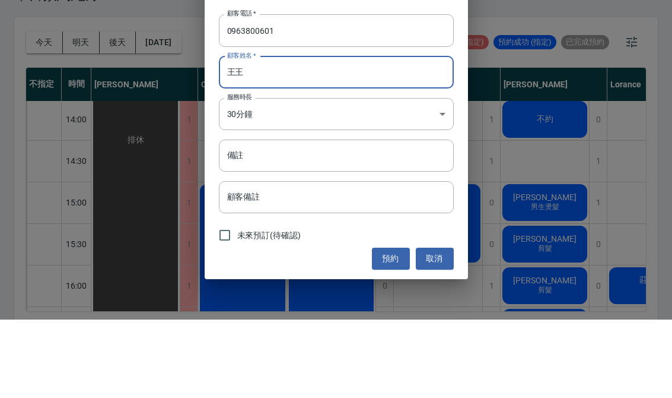
scroll to position [21, 0]
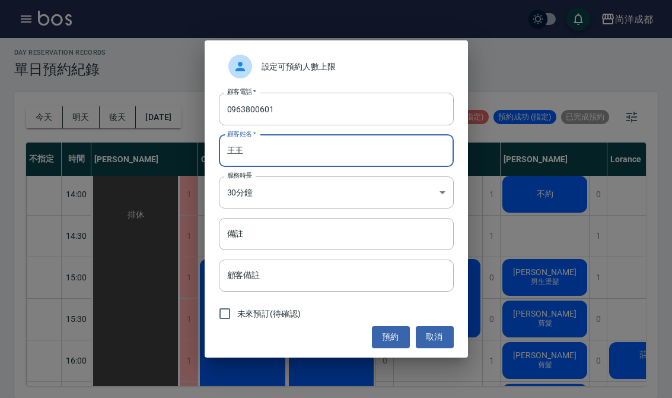
click at [380, 154] on input "王王" at bounding box center [336, 151] width 235 height 32
type input "王"
click at [368, 228] on input "備註" at bounding box center [336, 234] width 235 height 32
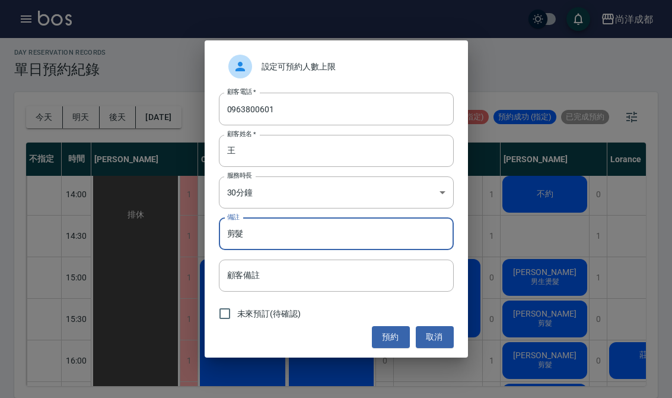
type input "剪髮"
click at [384, 333] on button "預約" at bounding box center [391, 337] width 38 height 22
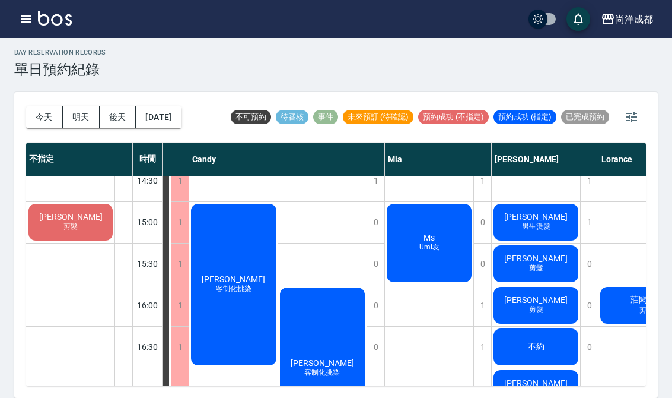
scroll to position [391, 81]
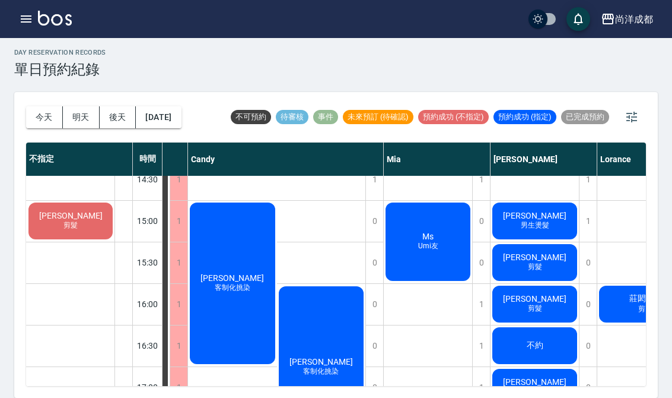
click at [136, 164] on span "[PERSON_NAME]" at bounding box center [125, 158] width 21 height 11
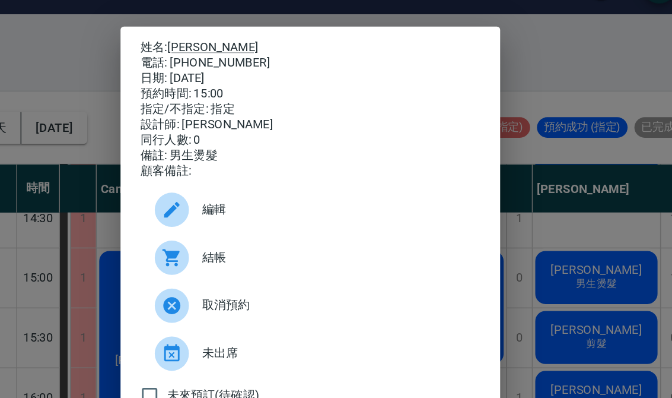
click at [419, 152] on div "姓名: [PERSON_NAME] 電話: [PHONE_NUMBER] 日期: [DATE] 預約時間: 15:00 指定/不指定: 指定 設計師: [PE…" at bounding box center [336, 199] width 672 height 398
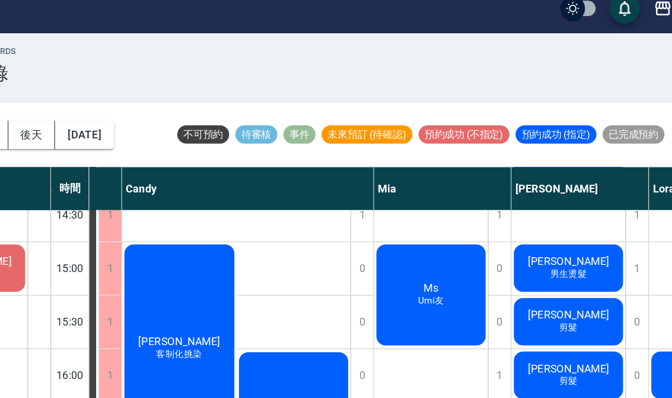
scroll to position [0, 0]
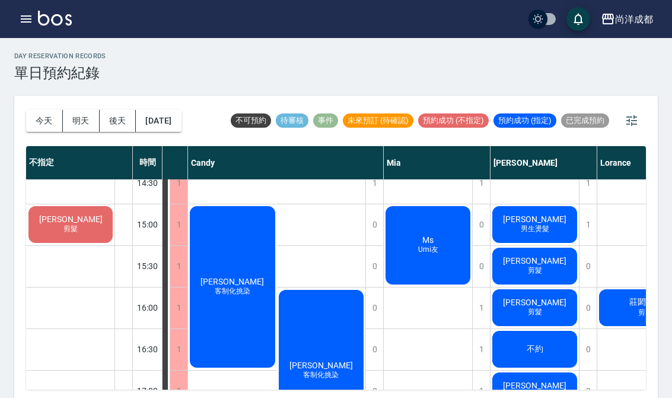
click at [28, 393] on div "[PERSON_NAME] 剪髮" at bounding box center [70, 224] width 89 height 872
click at [93, 230] on div "[PERSON_NAME] 剪髮" at bounding box center [71, 224] width 88 height 40
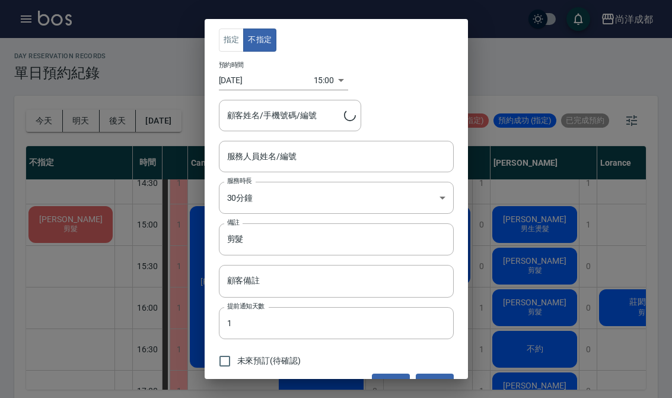
type input "[PERSON_NAME]/0963800601"
click at [529, 173] on div "指定 不指定 預約時間 [DATE] 15:00 1754809200000 顧客姓名/手機號碼/編號 [PERSON_NAME]/0963800601 顧客…" at bounding box center [336, 199] width 672 height 398
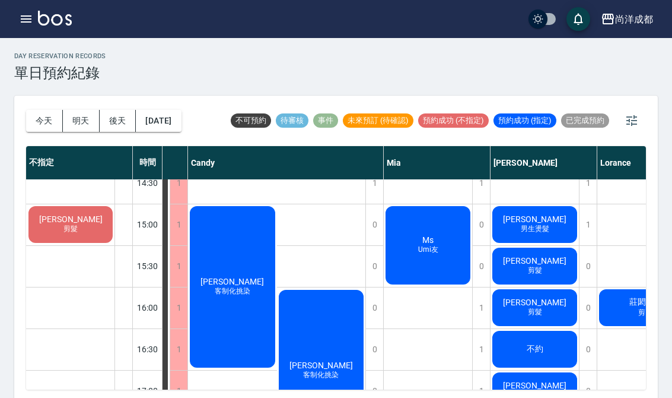
click at [49, 122] on button "今天" at bounding box center [44, 121] width 37 height 22
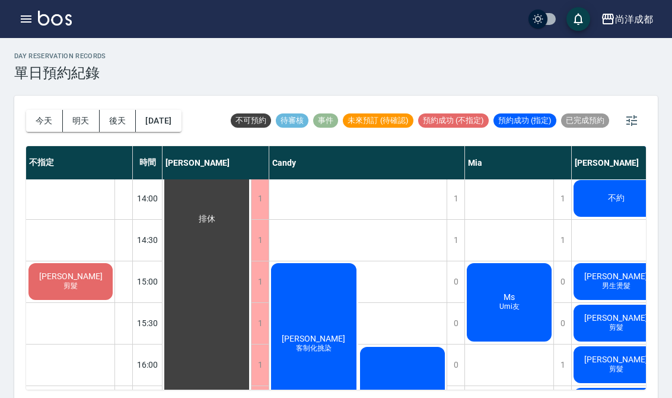
scroll to position [334, 0]
click at [85, 284] on div "[PERSON_NAME] 剪髮" at bounding box center [71, 281] width 88 height 40
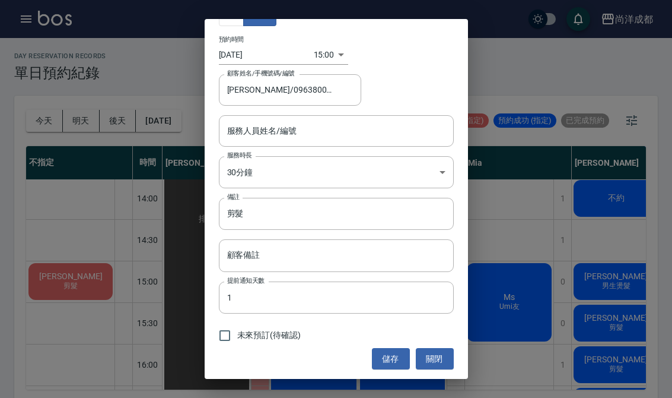
scroll to position [25, 0]
click at [357, 342] on div "未來預訂(待確認)" at bounding box center [336, 335] width 235 height 25
click at [322, 86] on input "[PERSON_NAME]/0963800601" at bounding box center [281, 90] width 114 height 21
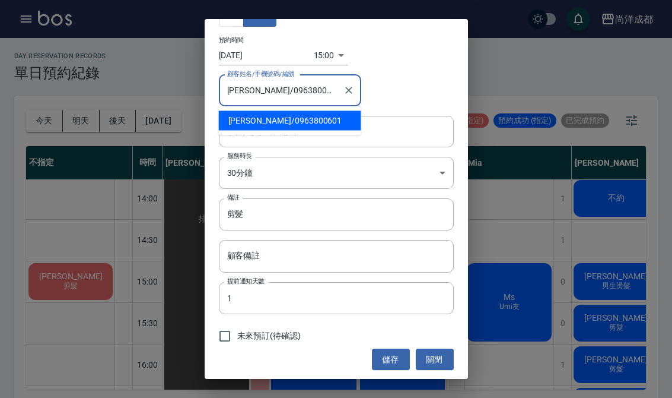
click at [350, 88] on icon "Clear" at bounding box center [348, 90] width 7 height 7
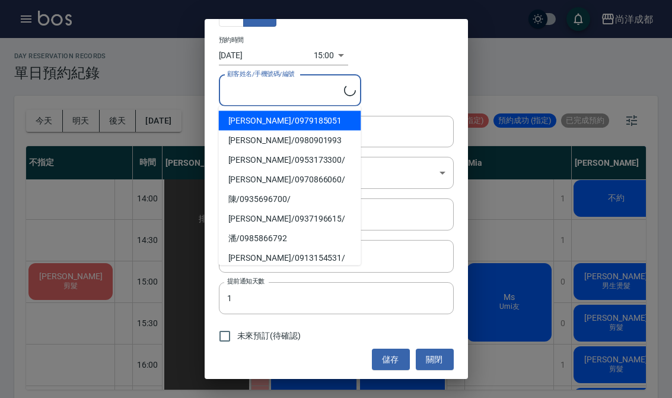
click at [360, 77] on div "顧客姓名/手機號碼/編號" at bounding box center [290, 90] width 142 height 31
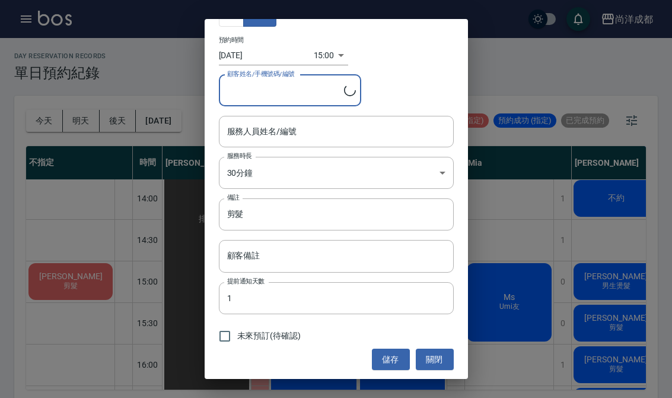
click at [434, 66] on div "指定 不指定 預約時間 [DATE] 15:00 1754809200000 顧客姓名/手機號碼/編號 顧客姓名/手機號碼/編號 服務人員姓名/編號 服務人員…" at bounding box center [336, 199] width 263 height 360
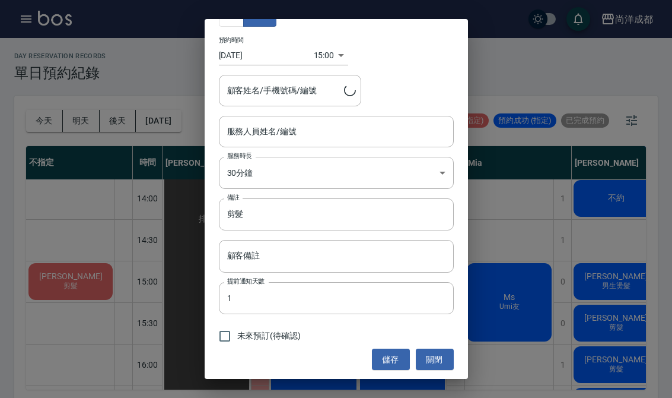
click at [434, 65] on div "指定 不指定 預約時間 [DATE] 15:00 1754809200000 顧客姓名/手機號碼/編號 顧客姓名/手機號碼/編號 服務人員姓名/編號 服務人員…" at bounding box center [336, 199] width 263 height 360
click at [392, 360] on button "儲存" at bounding box center [391, 359] width 38 height 22
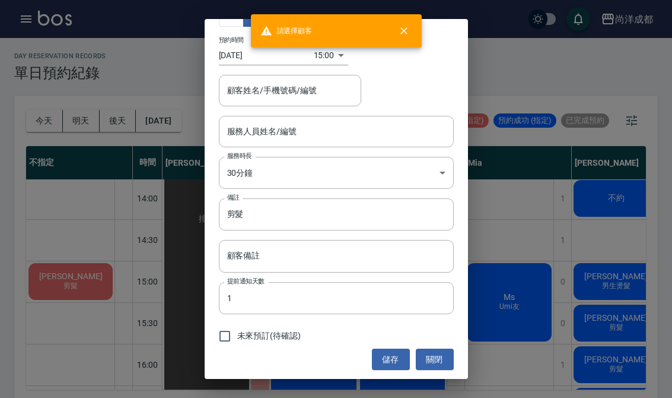
click at [422, 364] on button "關閉" at bounding box center [435, 359] width 38 height 22
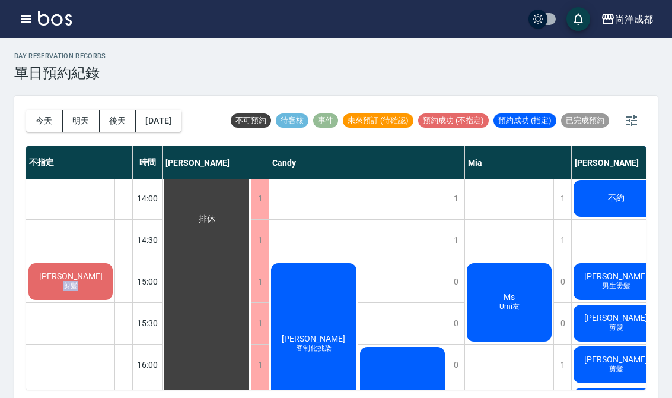
click at [110, 286] on div "[PERSON_NAME] 剪髮" at bounding box center [71, 281] width 88 height 40
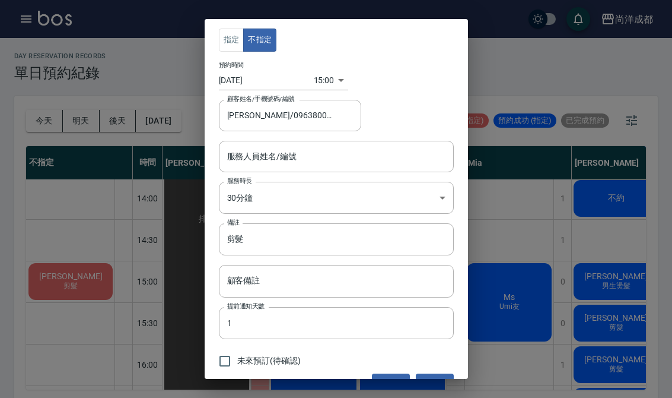
click at [136, 317] on div "指定 不指定 預約時間 [DATE] 15:00 1754809200000 顧客姓名/手機號碼/編號 [PERSON_NAME]/0963800601 顧客…" at bounding box center [336, 199] width 672 height 398
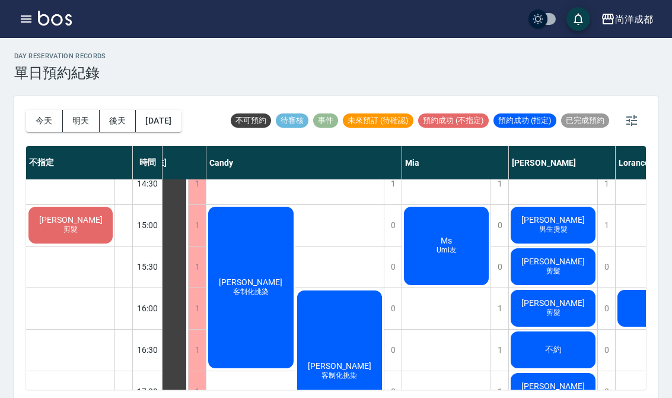
scroll to position [393, 66]
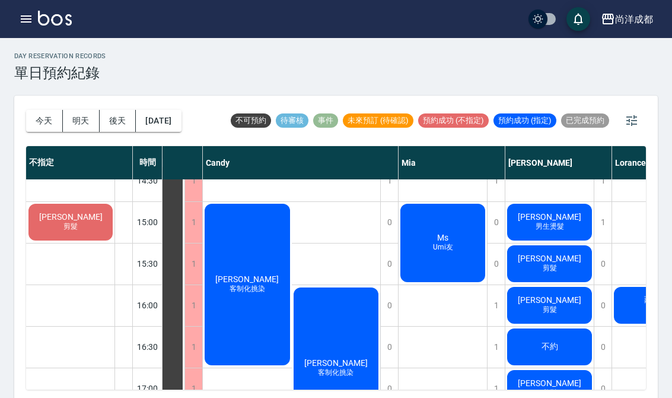
click at [151, 165] on span "[PERSON_NAME]" at bounding box center [140, 159] width 21 height 11
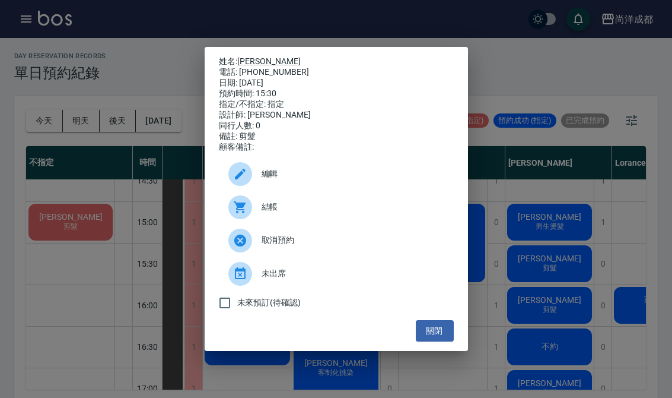
click at [443, 315] on div "未來預訂(待確認)" at bounding box center [336, 302] width 235 height 25
click at [441, 342] on button "關閉" at bounding box center [435, 331] width 38 height 22
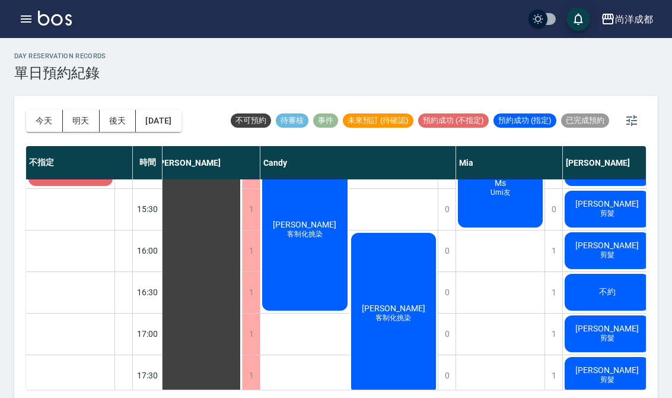
scroll to position [447, 8]
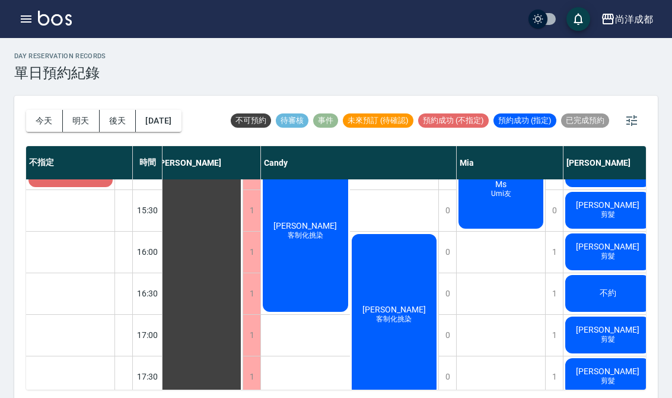
click at [243, 247] on div "[PERSON_NAME] 剪髮" at bounding box center [198, 106] width 88 height 663
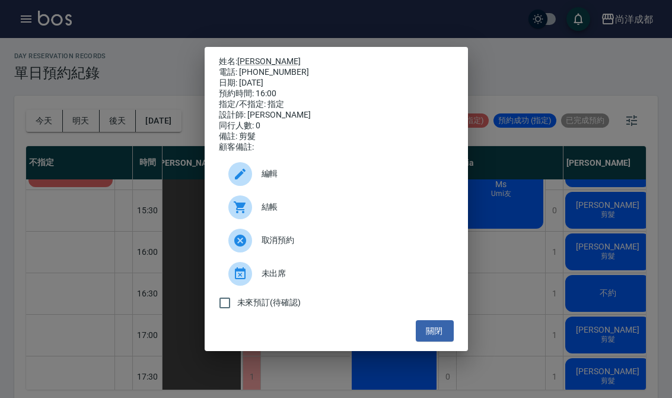
click at [263, 276] on div "未出席" at bounding box center [336, 273] width 235 height 33
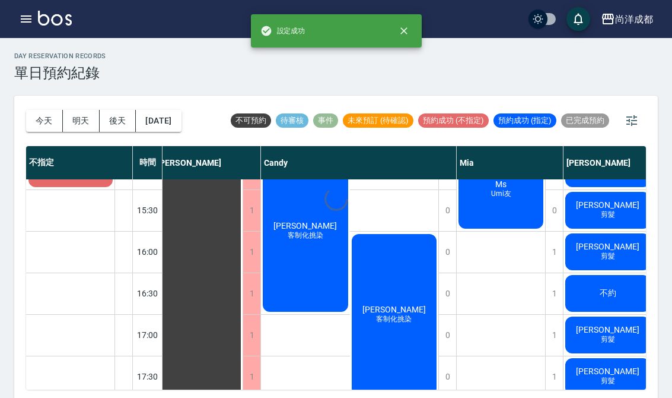
click at [263, 275] on ul "編輯 結帳 取消預約 未出席 未來預訂(待確認)" at bounding box center [336, 235] width 235 height 167
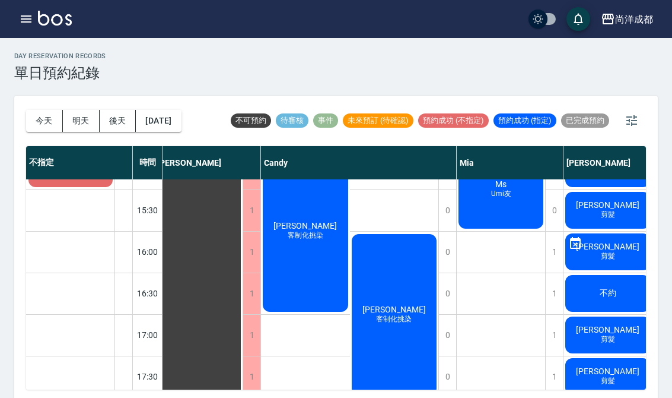
click at [243, 236] on div "[PERSON_NAME] 剪髮" at bounding box center [198, 106] width 88 height 663
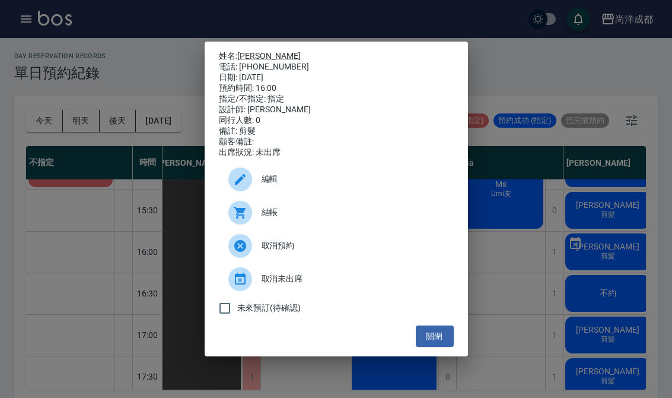
click at [296, 285] on span "取消未出席" at bounding box center [353, 278] width 183 height 12
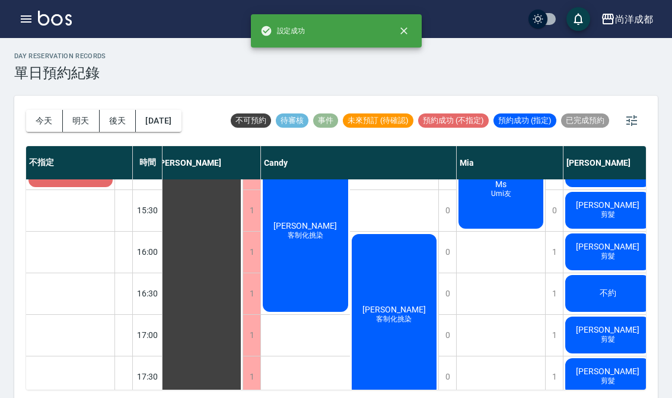
scroll to position [446, 8]
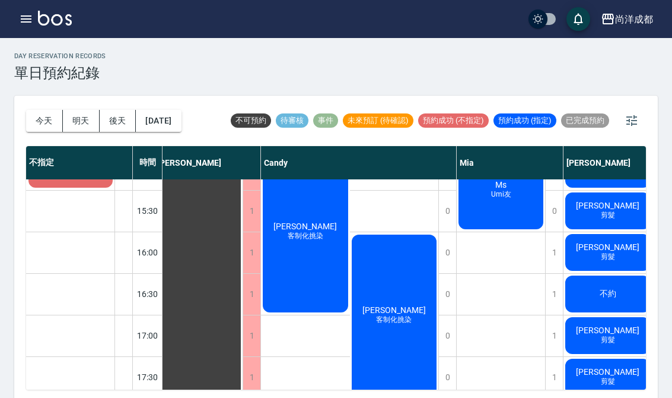
click at [243, 261] on div "[PERSON_NAME] 剪髮" at bounding box center [198, 106] width 88 height 663
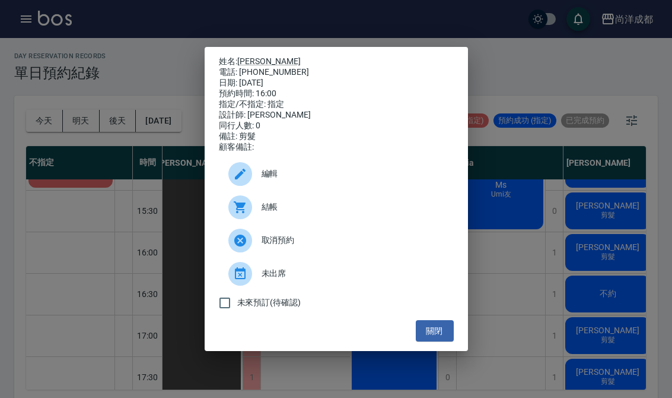
click at [454, 351] on div "姓名: [PERSON_NAME] 電話: [PHONE_NUMBER] 日期: [DATE] 預約時間: 16:00 指定/不指定: 指定 設計師: [PE…" at bounding box center [336, 199] width 263 height 304
click at [449, 341] on button "關閉" at bounding box center [435, 331] width 38 height 22
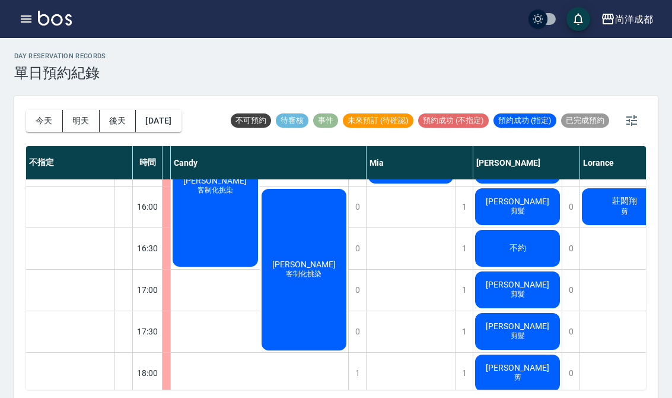
scroll to position [491, 99]
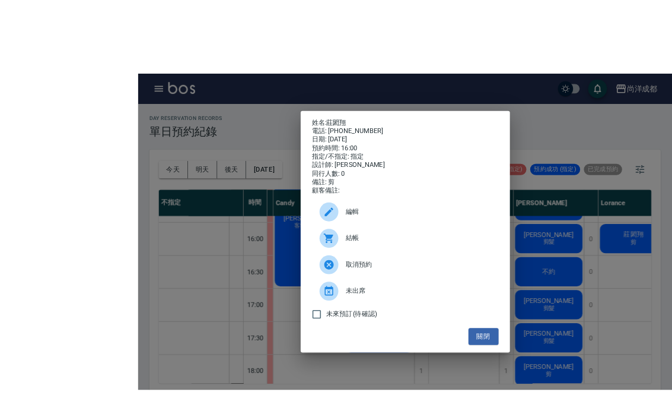
scroll to position [1, 0]
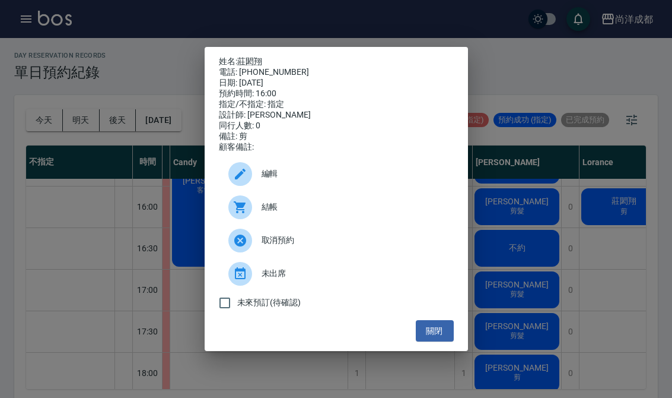
click at [440, 351] on div "姓名: [PERSON_NAME]: [PHONE_NUMBER] 日期: [DATE] 預約時間: 16:00 指定/不指定: 指定 設計師: [PERSO…" at bounding box center [336, 199] width 263 height 304
click at [428, 333] on button "關閉" at bounding box center [435, 331] width 38 height 22
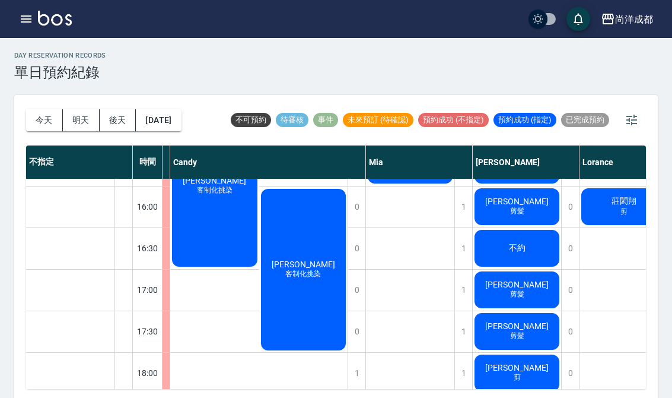
click at [317, 294] on div "[PERSON_NAME]也 客制化挑染" at bounding box center [303, 269] width 89 height 165
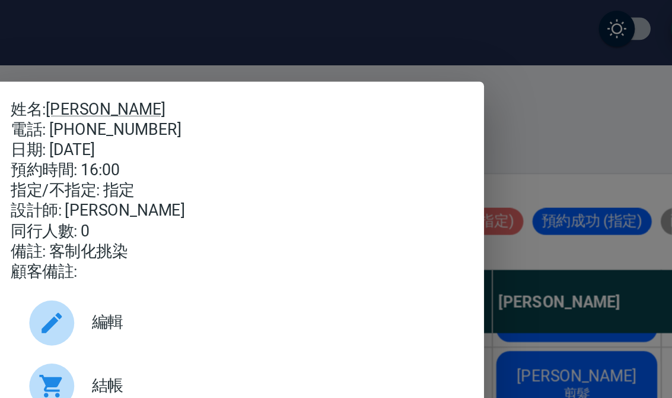
scroll to position [0, 0]
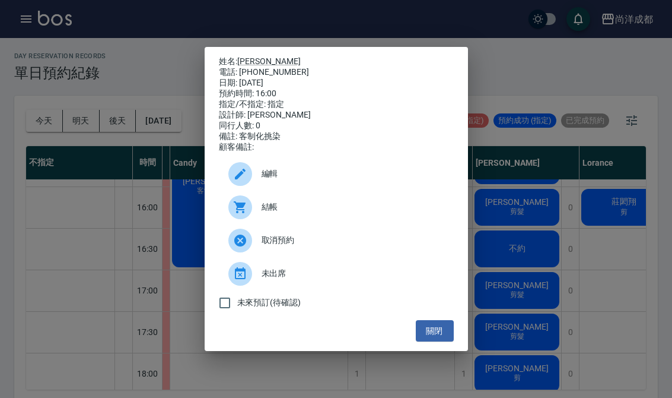
click at [448, 342] on button "關閉" at bounding box center [435, 331] width 38 height 22
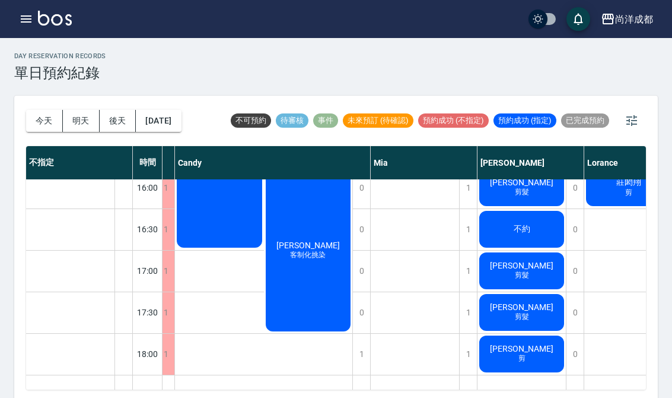
scroll to position [510, 94]
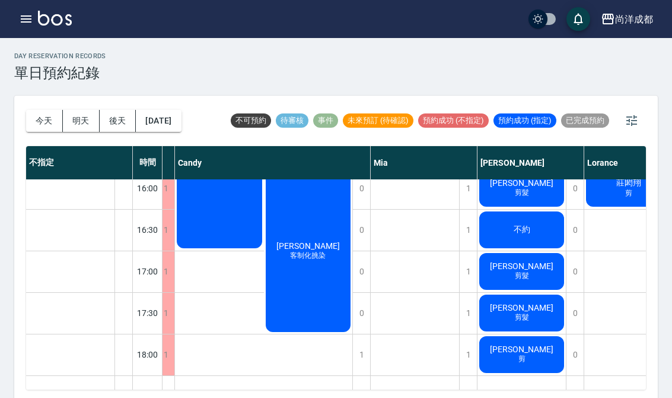
click at [78, 363] on div "[PERSON_NAME] 剪髮" at bounding box center [70, 105] width 89 height 872
